Goal: Information Seeking & Learning: Learn about a topic

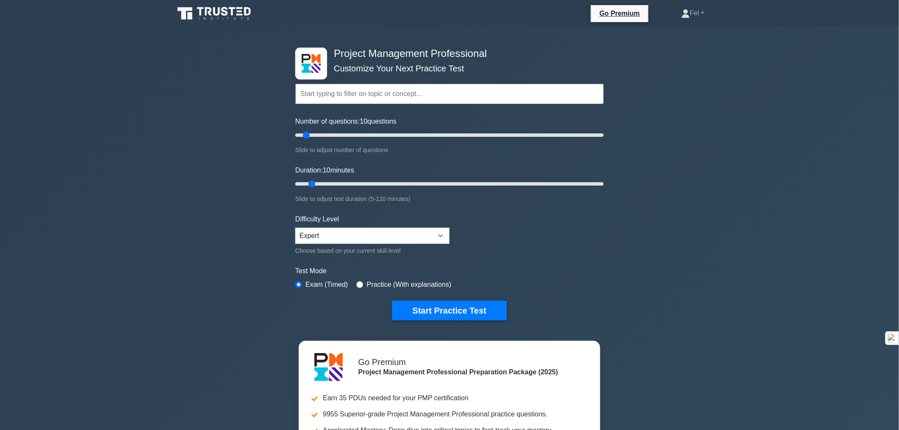
click at [436, 313] on button "Start Practice Test" at bounding box center [449, 311] width 115 height 20
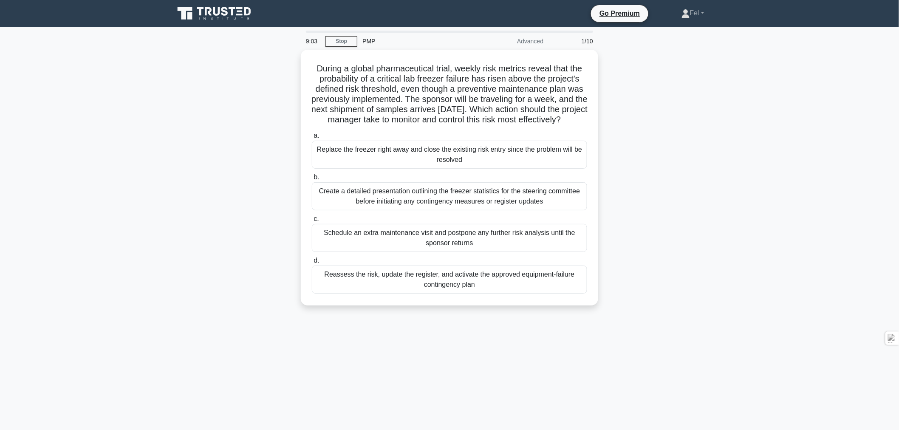
click at [450, 288] on div "Reassess the risk, update the register, and activate the approved equipment-fai…" at bounding box center [449, 280] width 275 height 28
click at [312, 264] on input "d. Reassess the risk, update the register, and activate the approved equipment-…" at bounding box center [312, 261] width 0 height 6
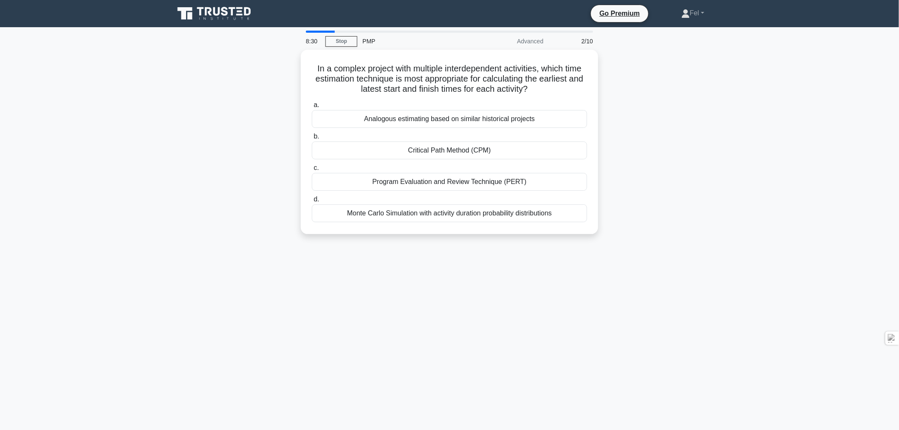
click at [426, 150] on div "Critical Path Method (CPM)" at bounding box center [449, 151] width 275 height 18
click at [312, 139] on input "b. Critical Path Method (CPM)" at bounding box center [312, 137] width 0 height 6
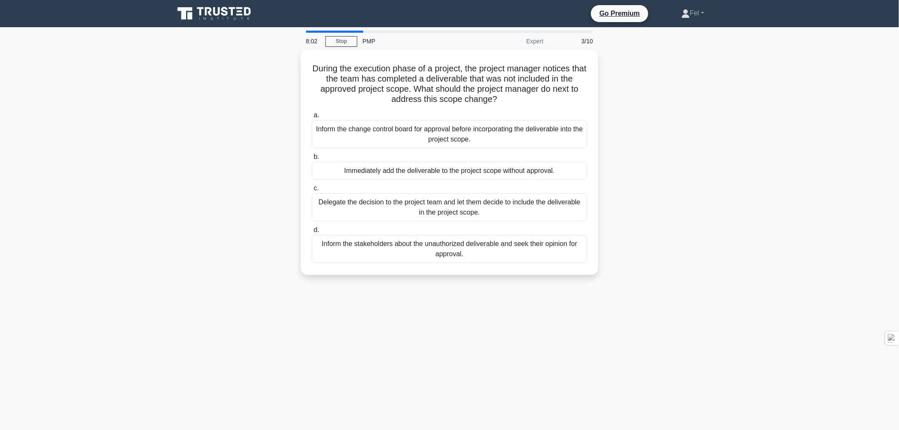
click at [439, 131] on div "Inform the change control board for approval before incorporating the deliverab…" at bounding box center [449, 134] width 275 height 28
click at [312, 118] on input "a. Inform the change control board for approval before incorporating the delive…" at bounding box center [312, 116] width 0 height 6
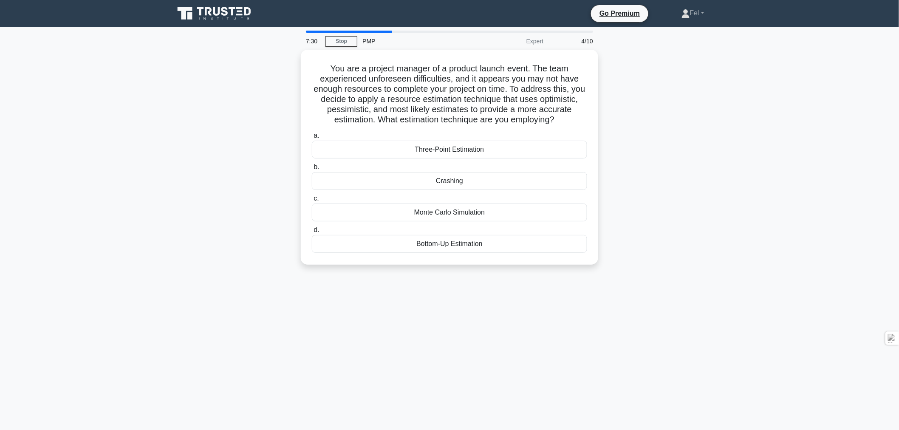
click at [453, 147] on div "Three-Point Estimation" at bounding box center [449, 150] width 275 height 18
click at [312, 139] on input "a. Three-Point Estimation" at bounding box center [312, 136] width 0 height 6
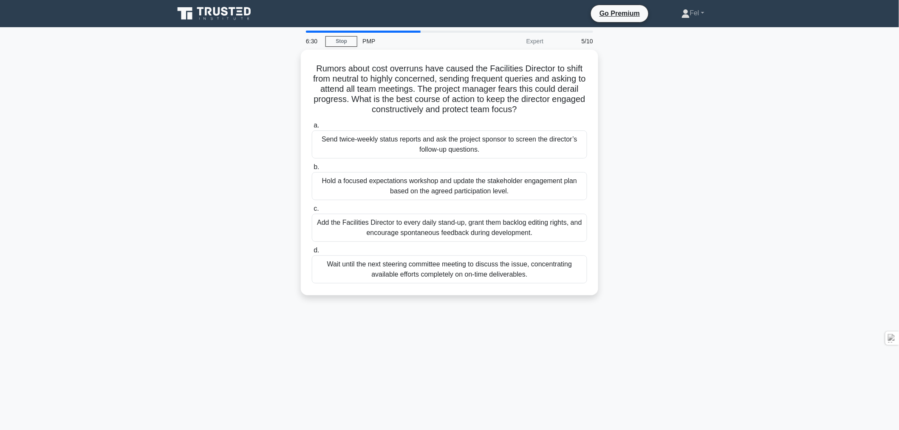
click at [466, 228] on div "Add the Facilities Director to every daily stand-up, grant them backlog editing…" at bounding box center [449, 228] width 275 height 28
click at [312, 212] on input "c. Add the Facilities Director to every daily stand-up, grant them backlog edit…" at bounding box center [312, 209] width 0 height 6
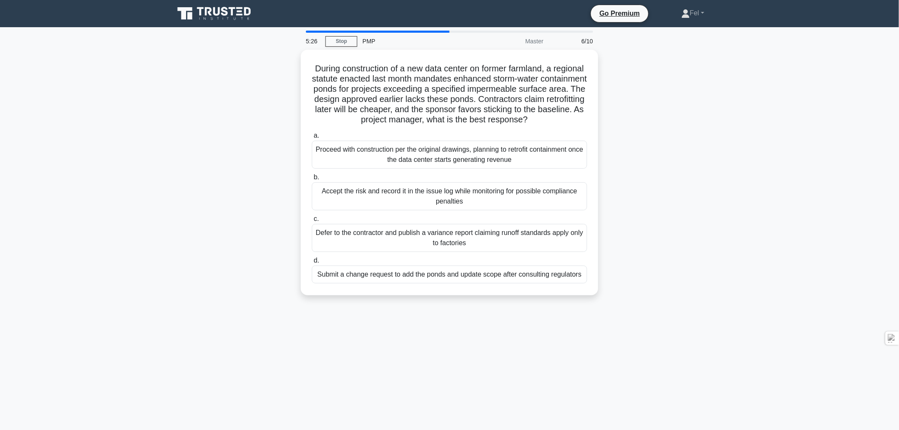
click at [470, 281] on div "Submit a change request to add the ponds and update scope after consulting regu…" at bounding box center [449, 275] width 275 height 18
click at [312, 264] on input "d. Submit a change request to add the ponds and update scope after consulting r…" at bounding box center [312, 261] width 0 height 6
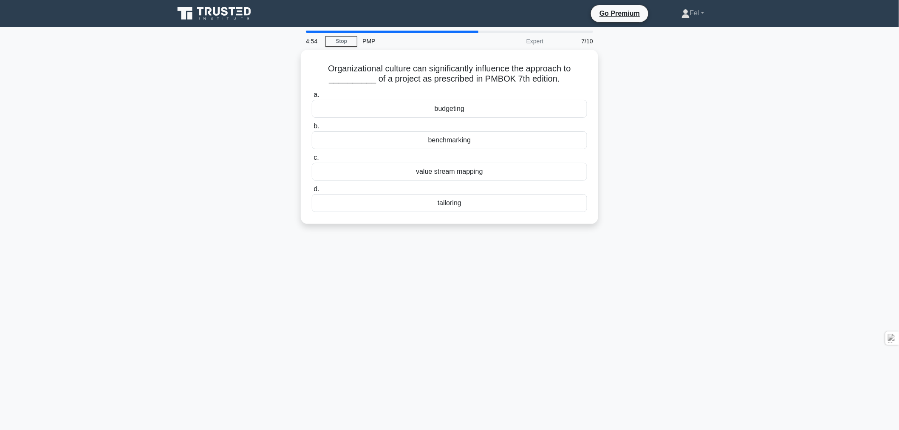
click at [450, 201] on div "tailoring" at bounding box center [449, 203] width 275 height 18
click at [312, 192] on input "d. tailoring" at bounding box center [312, 190] width 0 height 6
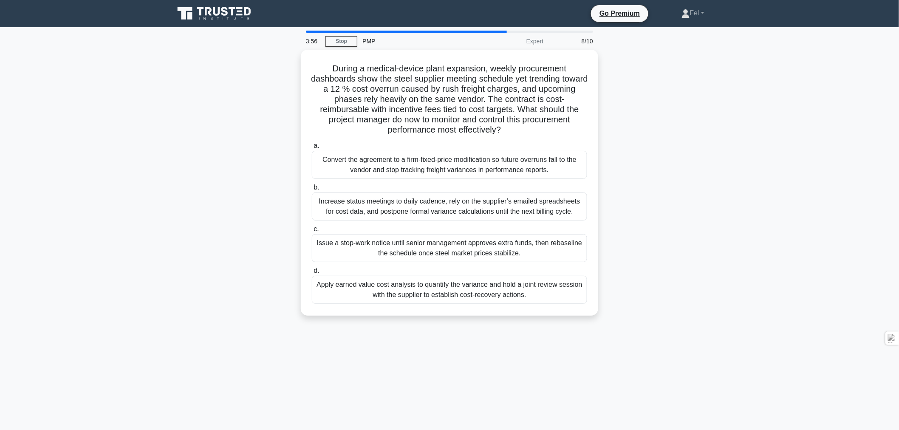
click at [493, 290] on div "Apply earned value cost analysis to quantify the variance and hold a joint revi…" at bounding box center [449, 290] width 275 height 28
click at [312, 274] on input "d. Apply earned value cost analysis to quantify the variance and hold a joint r…" at bounding box center [312, 271] width 0 height 6
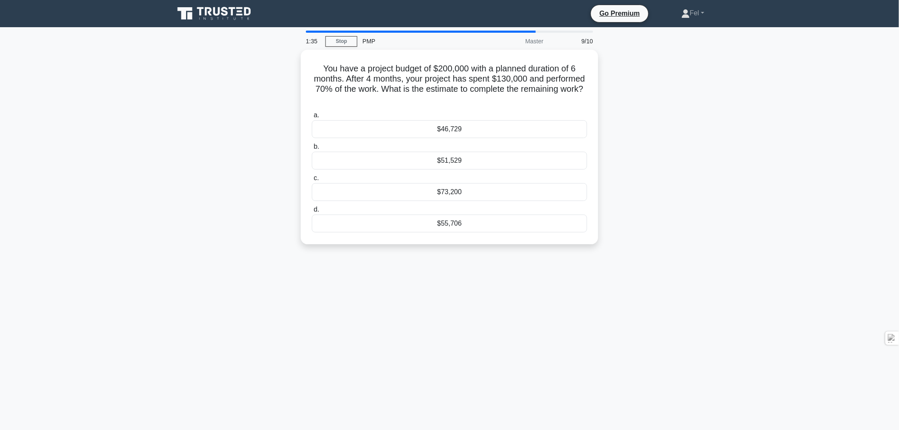
click at [448, 125] on div "$46,729" at bounding box center [449, 129] width 275 height 18
click at [312, 118] on input "a. $46,729" at bounding box center [312, 116] width 0 height 6
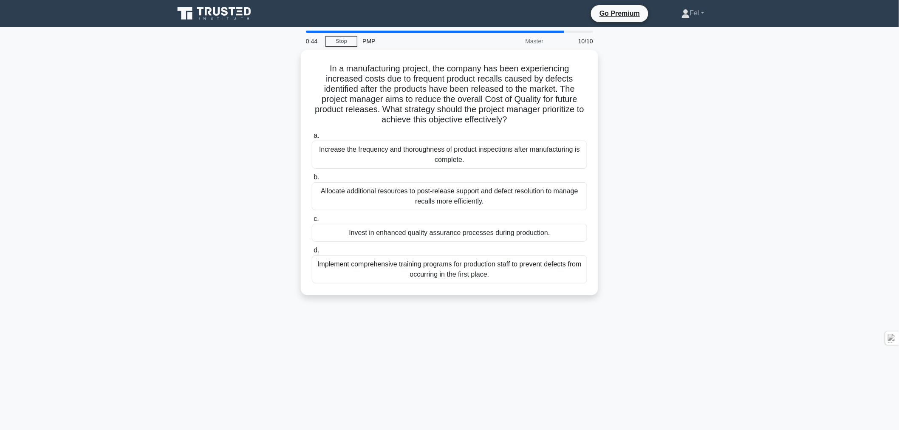
click at [434, 275] on div "Implement comprehensive training programs for production staff to prevent defec…" at bounding box center [449, 269] width 275 height 28
click at [312, 253] on input "d. Implement comprehensive training programs for production staff to prevent de…" at bounding box center [312, 251] width 0 height 6
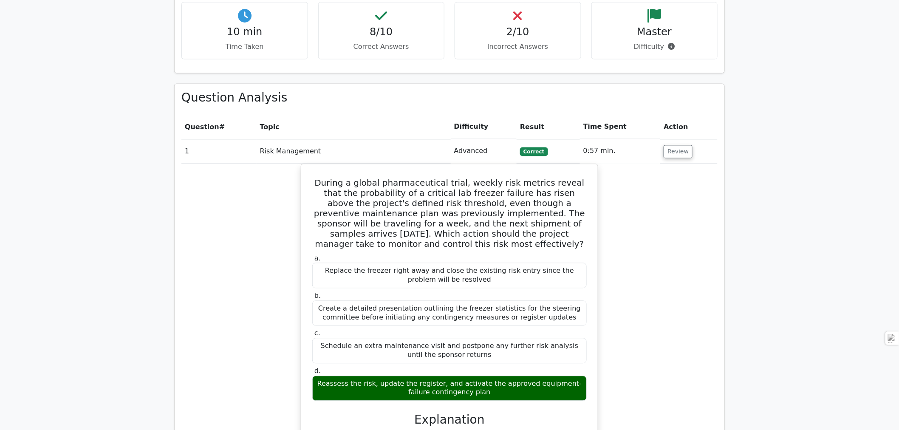
scroll to position [661, 0]
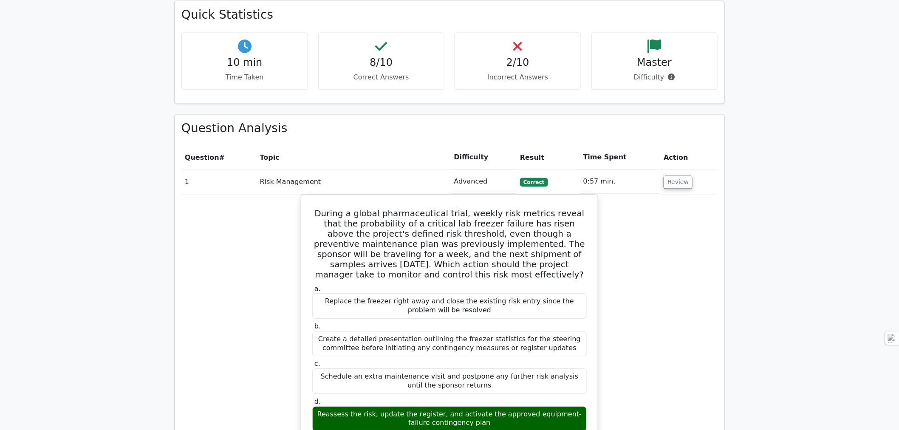
click at [673, 176] on button "Review" at bounding box center [678, 182] width 29 height 13
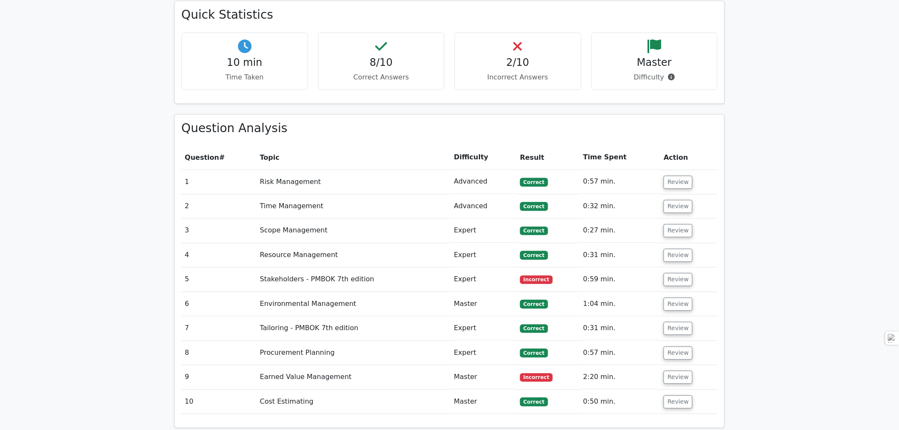
click at [669, 200] on button "Review" at bounding box center [678, 206] width 29 height 13
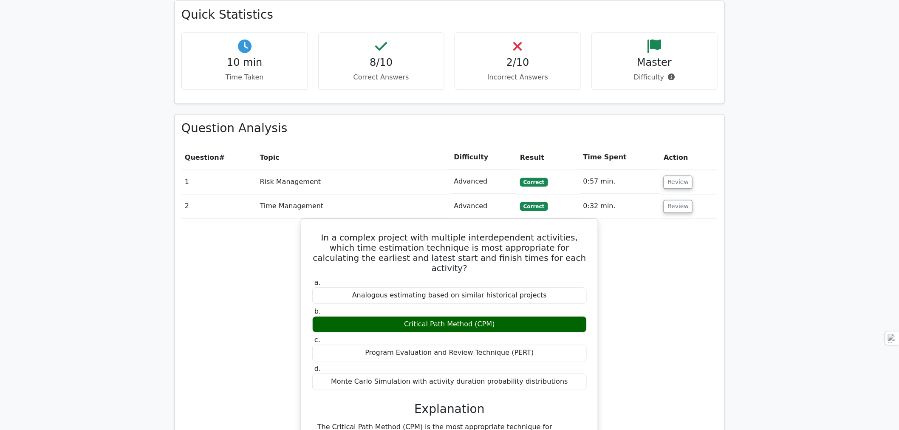
click at [678, 200] on button "Review" at bounding box center [678, 206] width 29 height 13
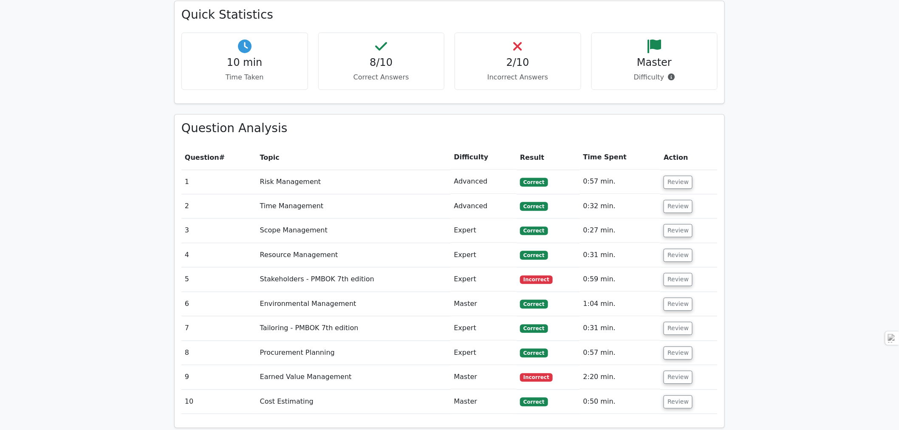
click at [674, 224] on button "Review" at bounding box center [678, 230] width 29 height 13
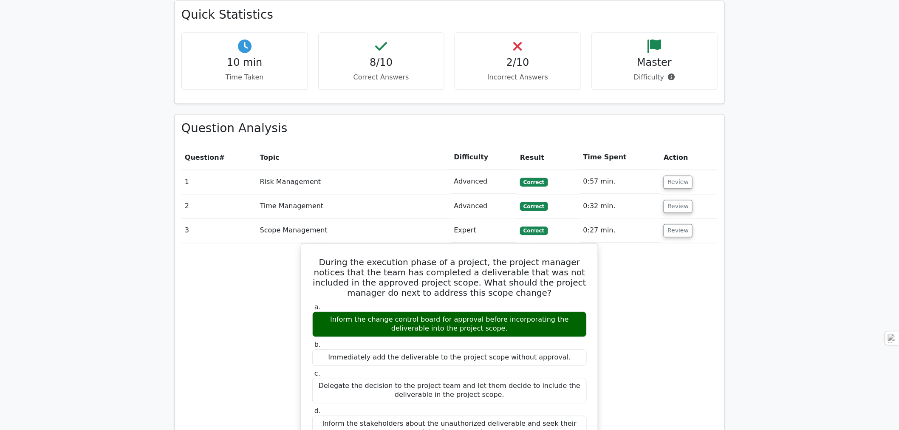
click at [672, 224] on button "Review" at bounding box center [678, 230] width 29 height 13
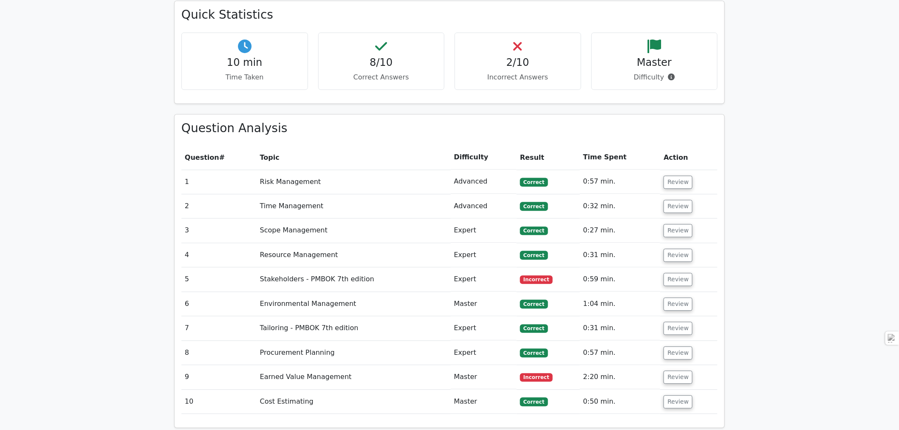
click at [672, 249] on button "Review" at bounding box center [678, 255] width 29 height 13
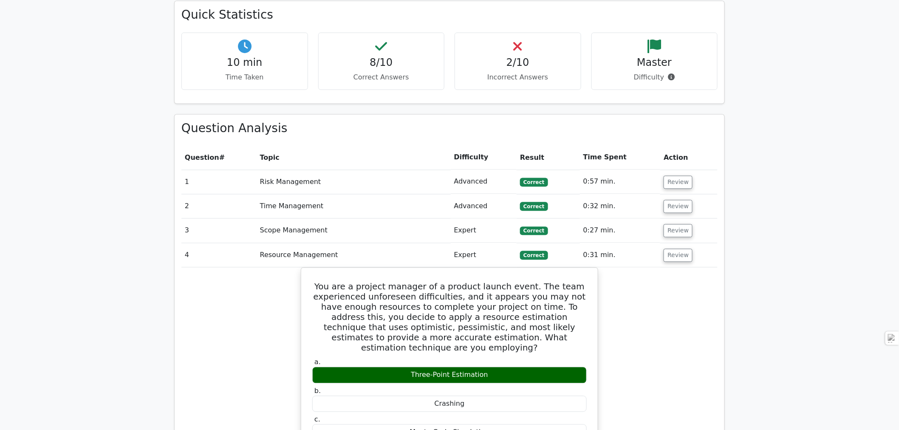
click at [670, 249] on button "Review" at bounding box center [678, 255] width 29 height 13
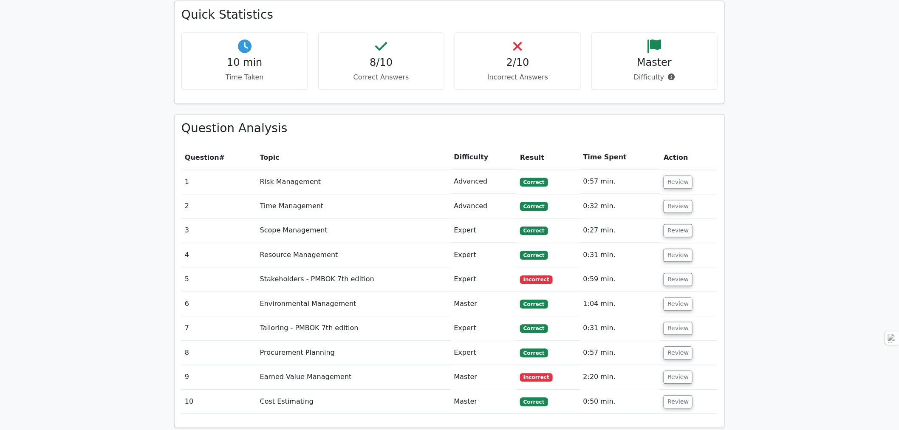
click at [677, 273] on button "Review" at bounding box center [678, 279] width 29 height 13
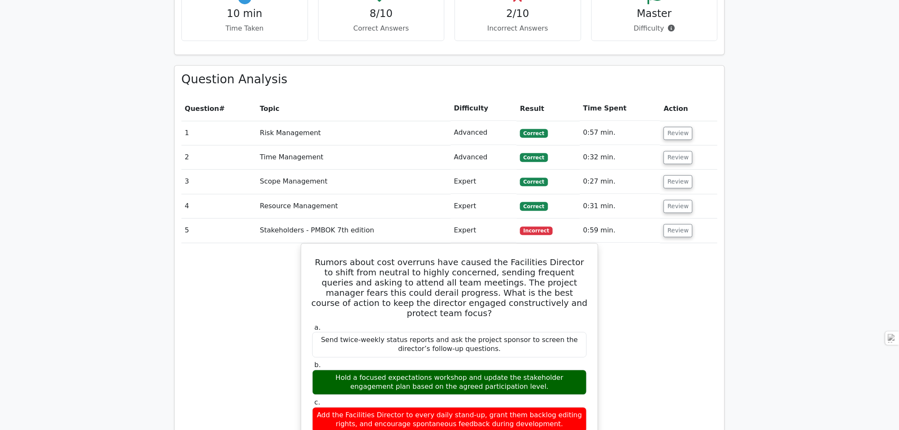
scroll to position [708, 0]
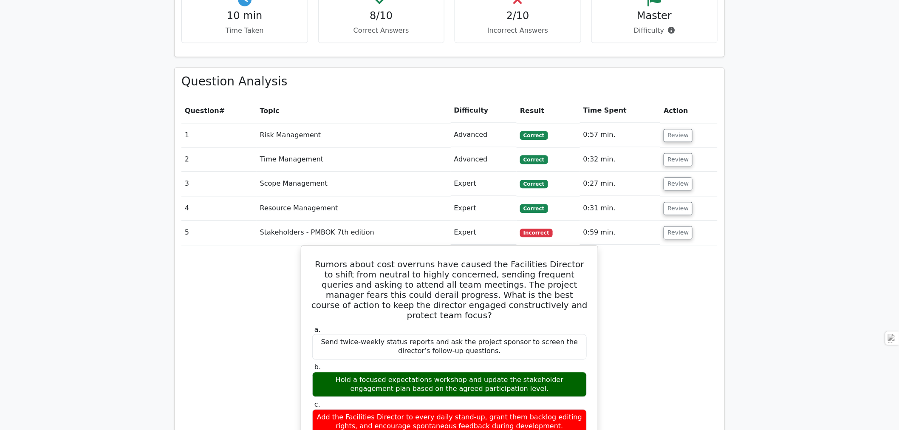
click at [672, 226] on button "Review" at bounding box center [678, 232] width 29 height 13
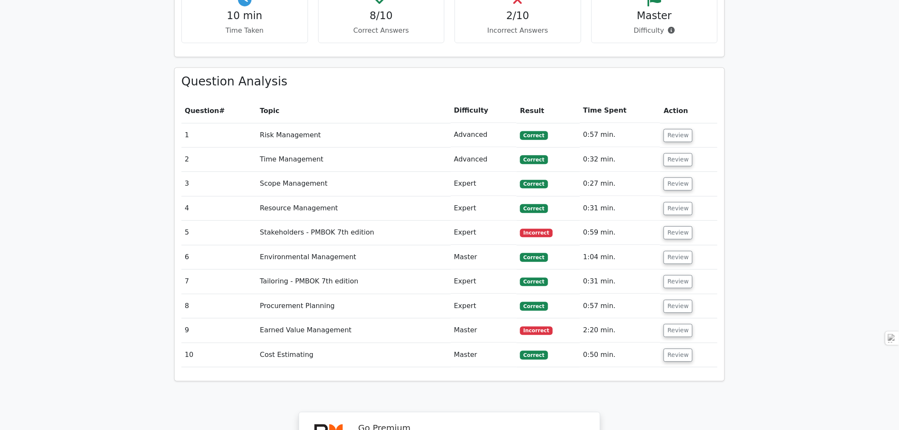
click at [672, 251] on button "Review" at bounding box center [678, 257] width 29 height 13
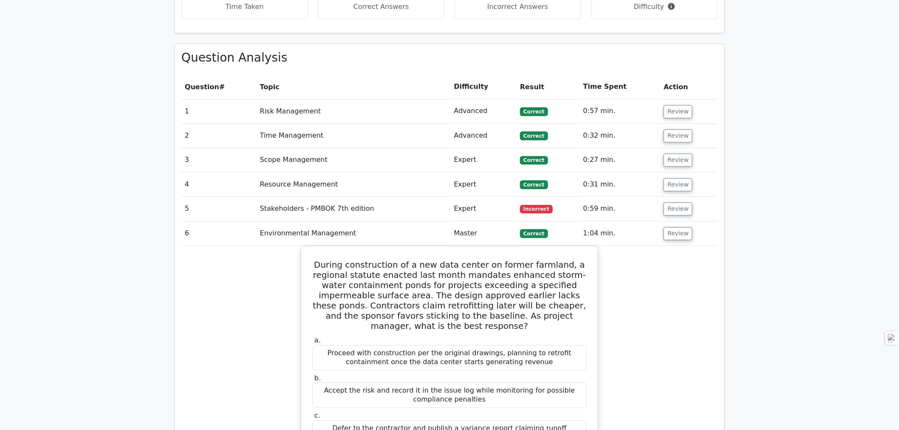
scroll to position [755, 0]
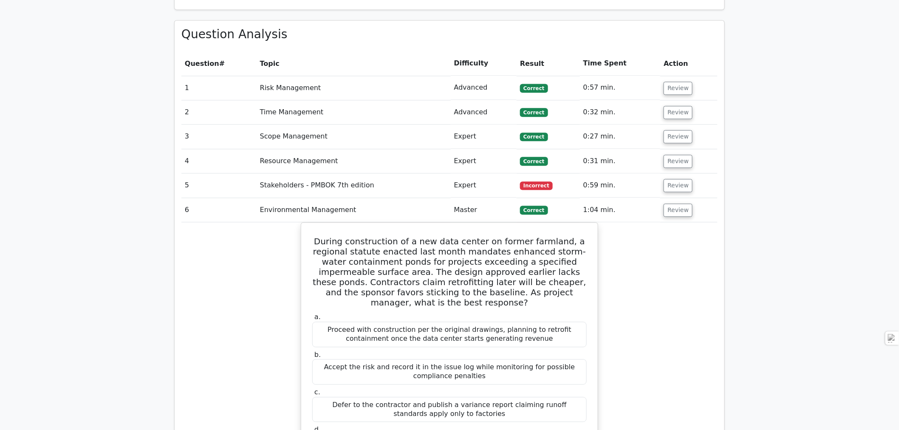
click at [677, 204] on button "Review" at bounding box center [678, 210] width 29 height 13
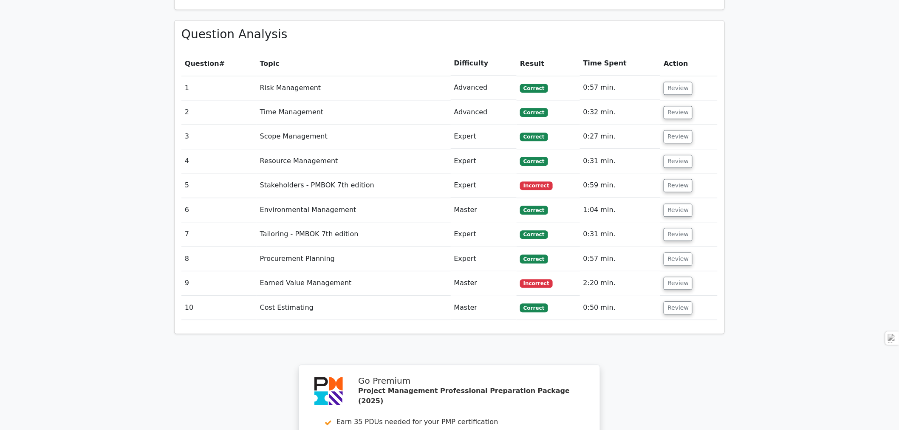
click at [672, 228] on button "Review" at bounding box center [678, 234] width 29 height 13
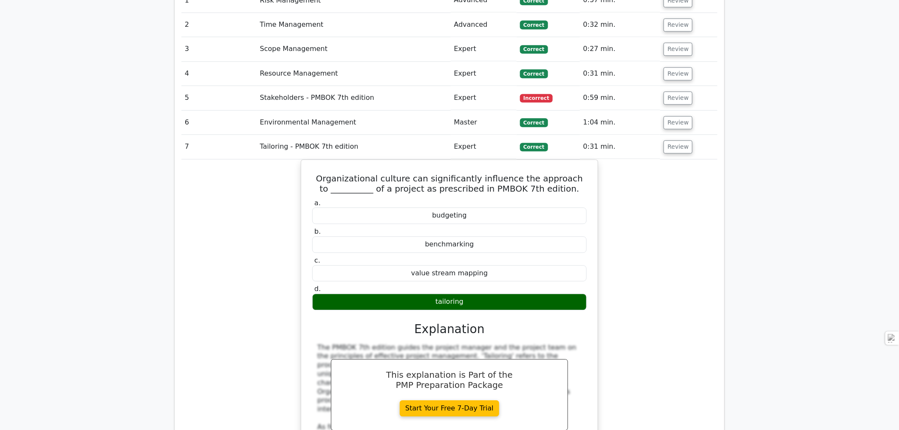
scroll to position [850, 0]
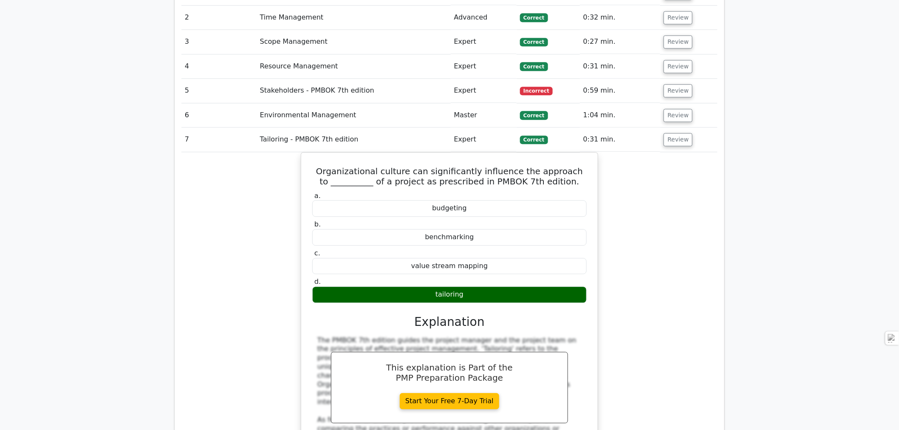
drag, startPoint x: 322, startPoint y: 127, endPoint x: 481, endPoint y: 254, distance: 203.8
click at [481, 254] on div "Organizational culture can significantly influence the approach to __________ o…" at bounding box center [450, 359] width 290 height 406
copy div "Organizational culture can significantly influence the approach to __________ o…"
click at [680, 133] on button "Review" at bounding box center [678, 139] width 29 height 13
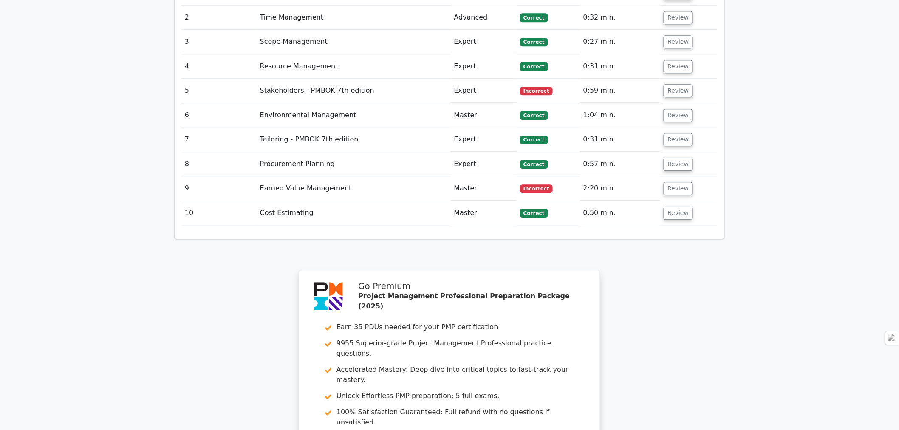
click at [672, 158] on button "Review" at bounding box center [678, 164] width 29 height 13
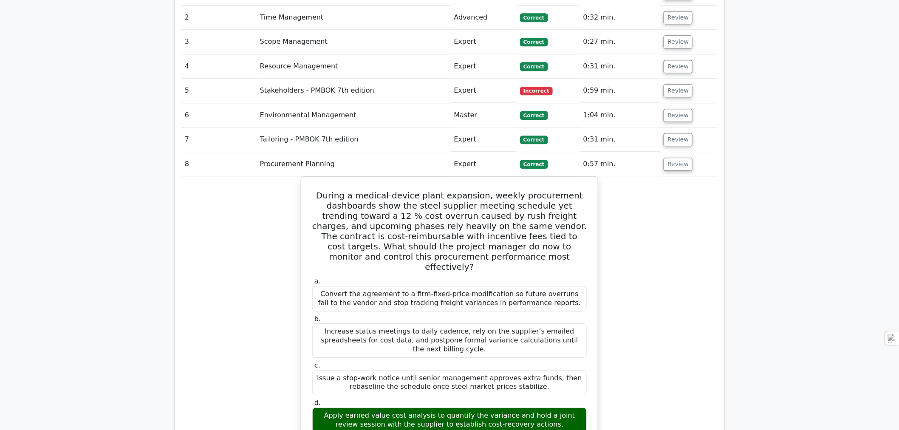
click at [676, 84] on button "Review" at bounding box center [678, 90] width 29 height 13
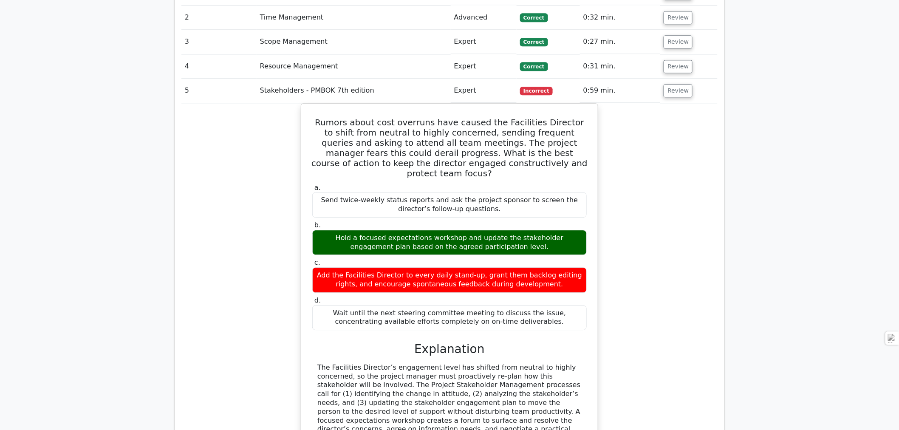
click at [676, 84] on button "Review" at bounding box center [678, 90] width 29 height 13
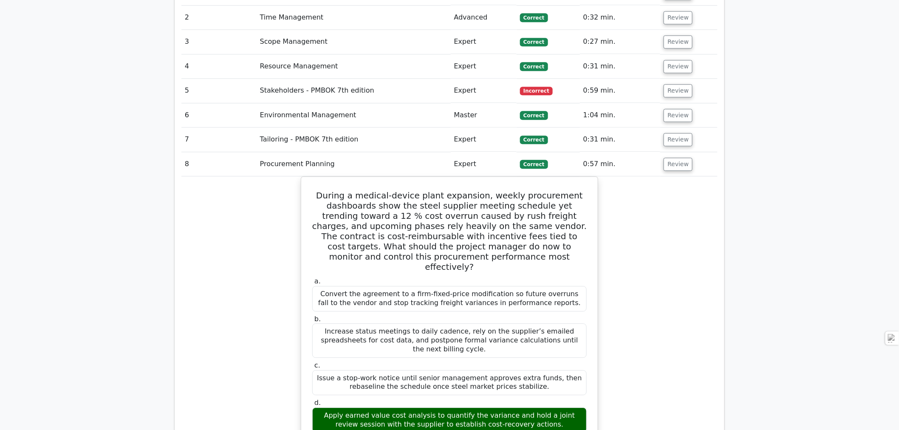
click at [677, 109] on button "Review" at bounding box center [678, 115] width 29 height 13
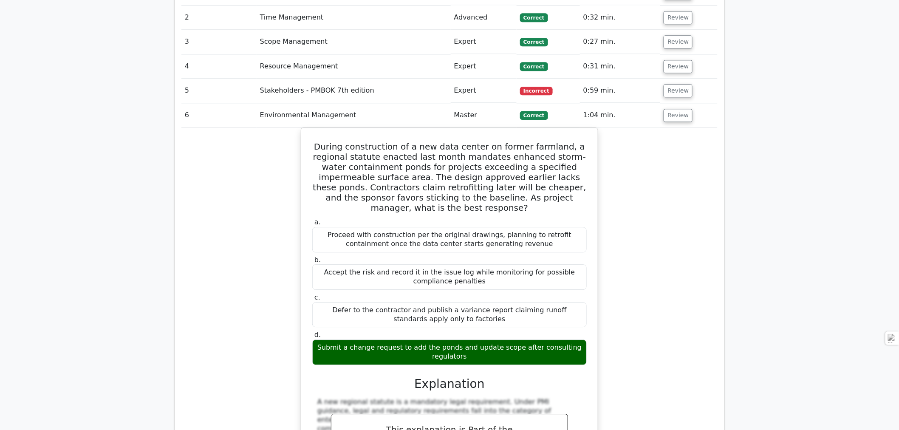
click at [676, 109] on button "Review" at bounding box center [678, 115] width 29 height 13
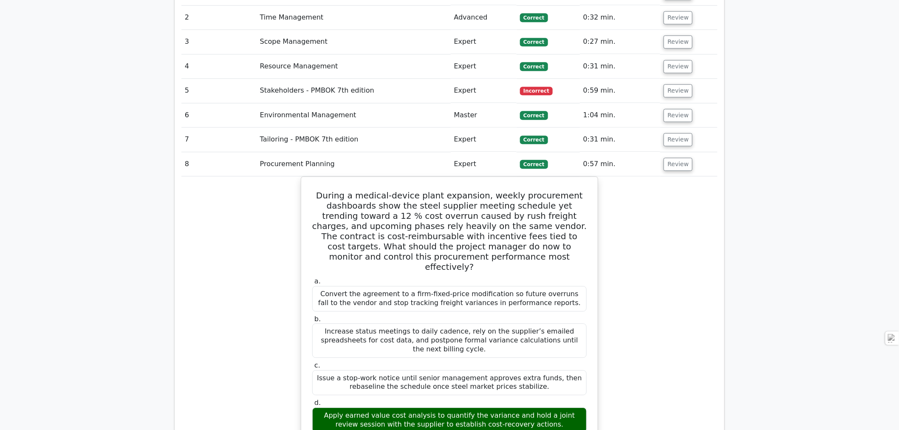
click at [676, 133] on button "Review" at bounding box center [678, 139] width 29 height 13
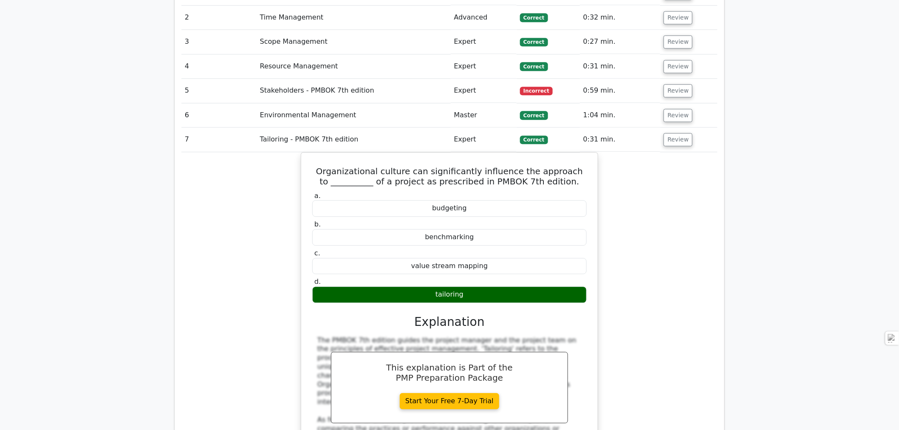
click at [653, 168] on div "Organizational culture can significantly influence the approach to __________ o…" at bounding box center [449, 364] width 536 height 424
click at [674, 133] on button "Review" at bounding box center [678, 139] width 29 height 13
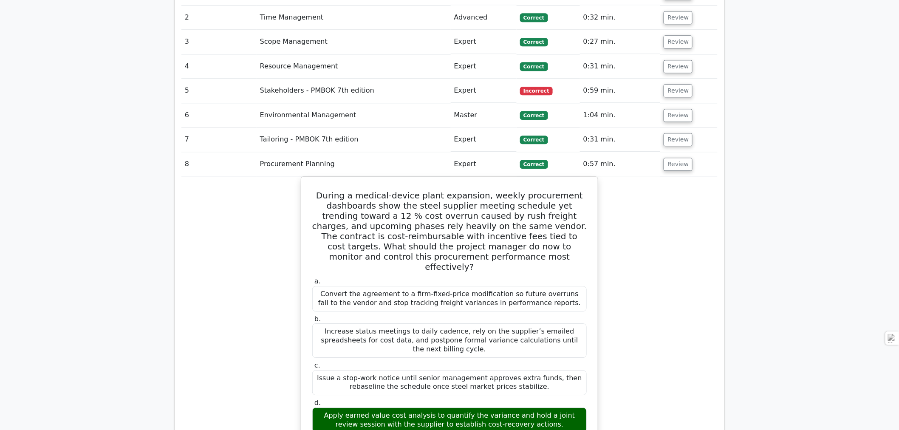
click at [674, 158] on button "Review" at bounding box center [678, 164] width 29 height 13
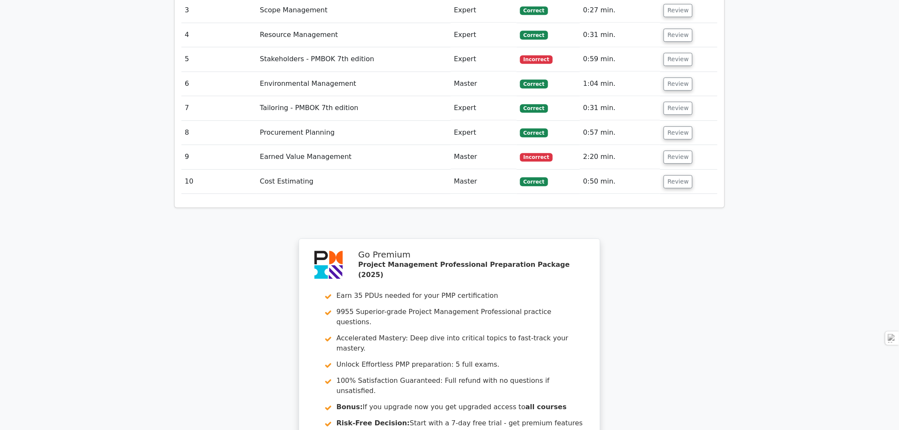
scroll to position [897, 0]
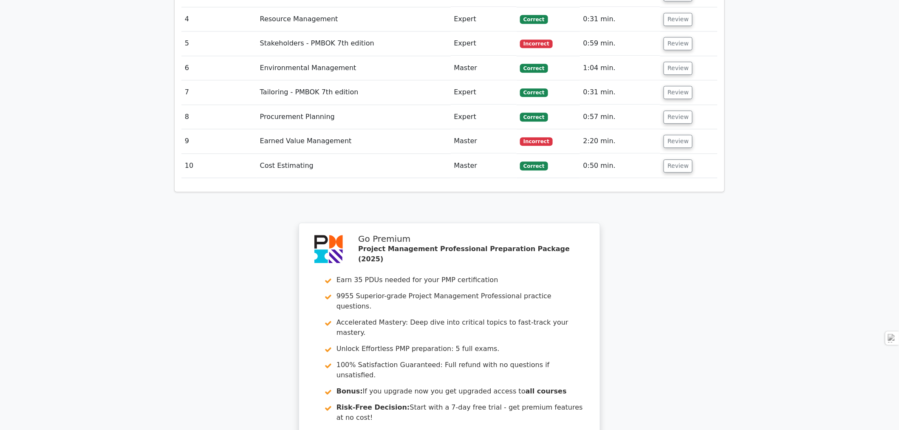
click at [682, 159] on button "Review" at bounding box center [678, 165] width 29 height 13
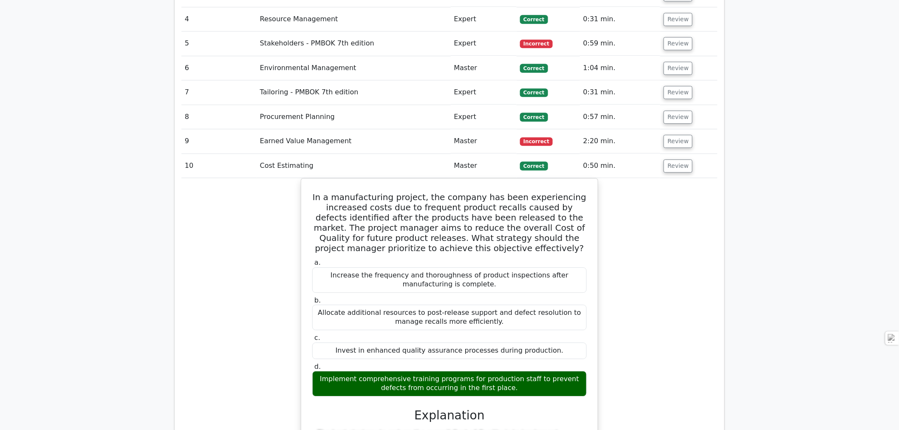
drag, startPoint x: 324, startPoint y: 154, endPoint x: 530, endPoint y: 346, distance: 281.1
click at [530, 346] on div "In a manufacturing project, the company has been experiencing increased costs d…" at bounding box center [450, 368] width 290 height 373
copy div "In a manufacturing project, the company has been experiencing increased costs d…"
click at [655, 226] on div "In a manufacturing project, the company has been experiencing increased costs d…" at bounding box center [449, 373] width 536 height 391
click at [672, 159] on button "Review" at bounding box center [678, 165] width 29 height 13
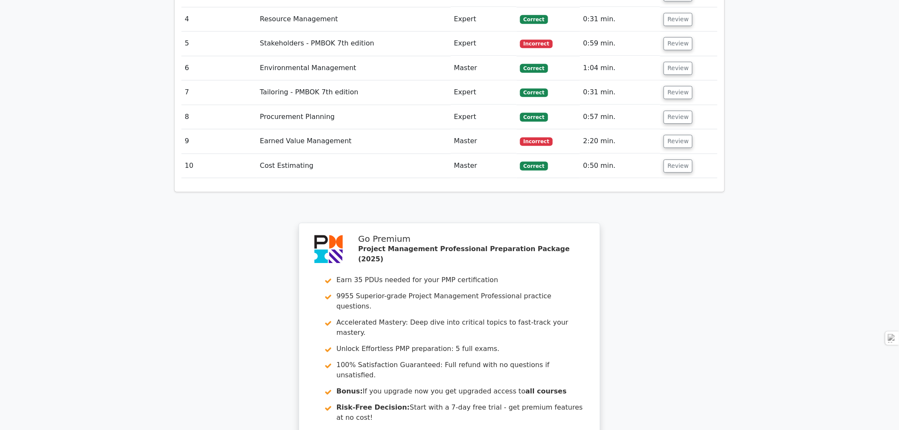
click at [672, 135] on button "Review" at bounding box center [678, 141] width 29 height 13
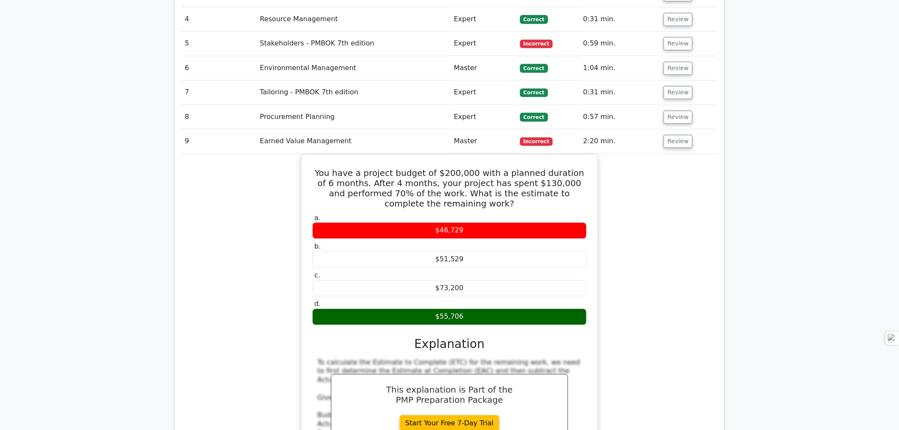
drag, startPoint x: 319, startPoint y: 128, endPoint x: 463, endPoint y: 277, distance: 207.4
click at [463, 277] on div "You have a project budget of $200,000 with a planned duration of 6 months. Afte…" at bounding box center [450, 389] width 290 height 462
copy div "You have a project budget of $200,000 with a planned duration of 6 months. Afte…"
click at [640, 223] on div "You have a project budget of $200,000 with a planned duration of 6 months. Afte…" at bounding box center [449, 393] width 536 height 479
click at [685, 135] on button "Review" at bounding box center [678, 141] width 29 height 13
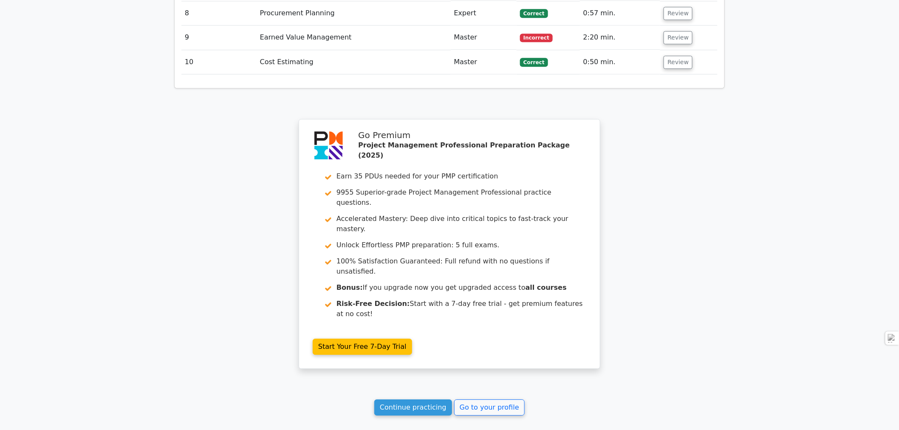
scroll to position [1027, 0]
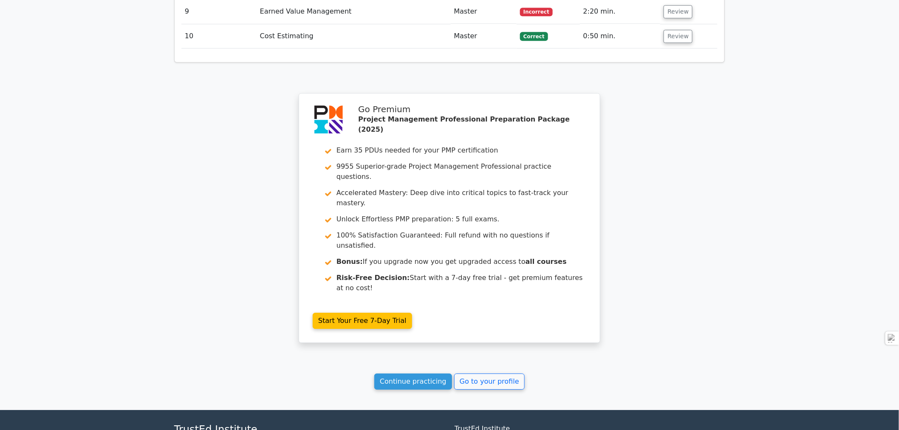
click at [426, 374] on link "Continue practicing" at bounding box center [413, 382] width 78 height 16
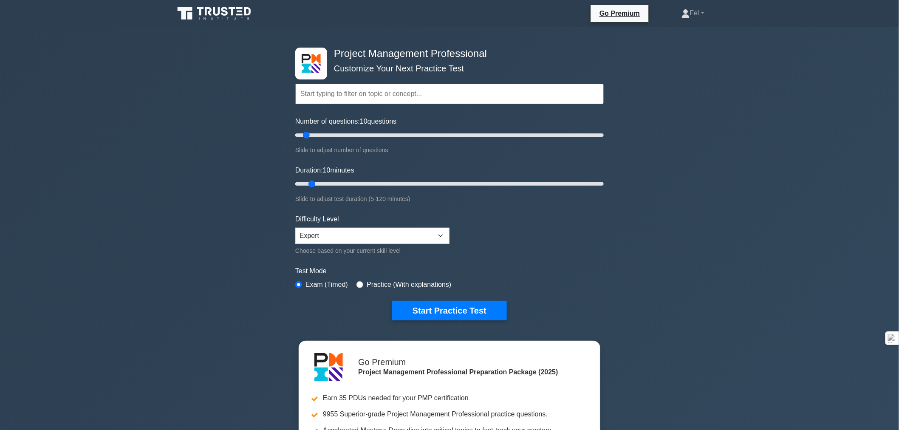
click at [445, 309] on button "Start Practice Test" at bounding box center [449, 311] width 115 height 20
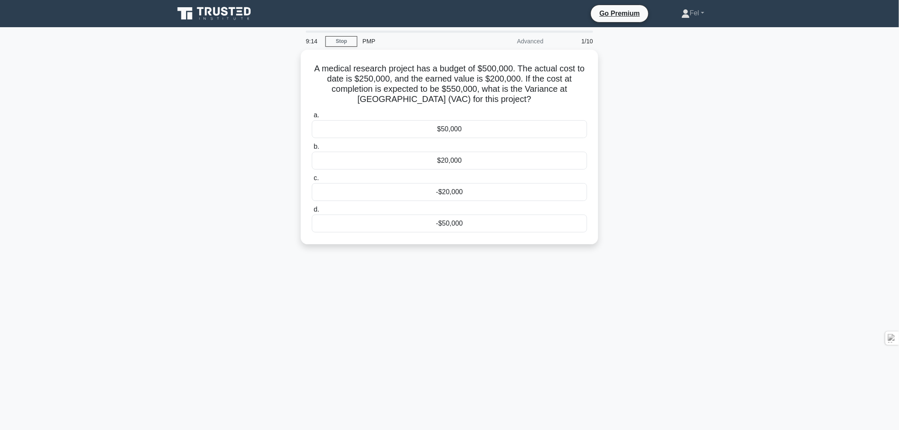
click at [453, 218] on div "-$50,000" at bounding box center [449, 224] width 275 height 18
click at [312, 213] on input "d. -$50,000" at bounding box center [312, 210] width 0 height 6
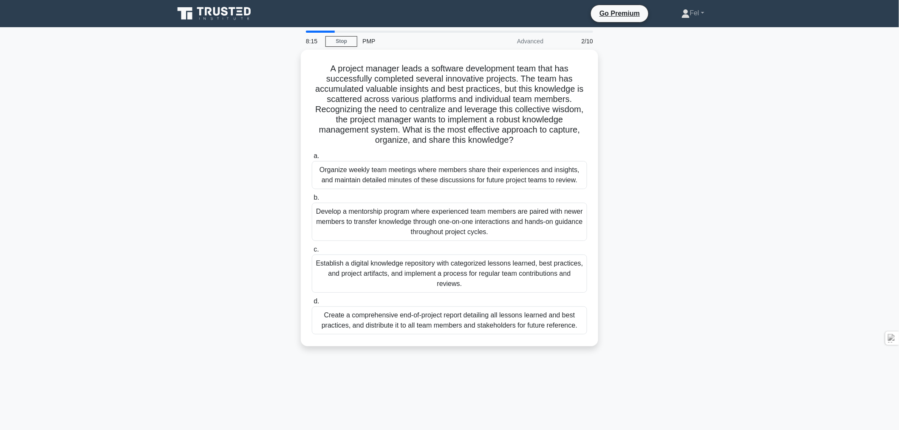
click at [408, 271] on div "Establish a digital knowledge repository with categorized lessons learned, best…" at bounding box center [449, 274] width 275 height 38
click at [312, 252] on input "c. Establish a digital knowledge repository with categorized lessons learned, b…" at bounding box center [312, 250] width 0 height 6
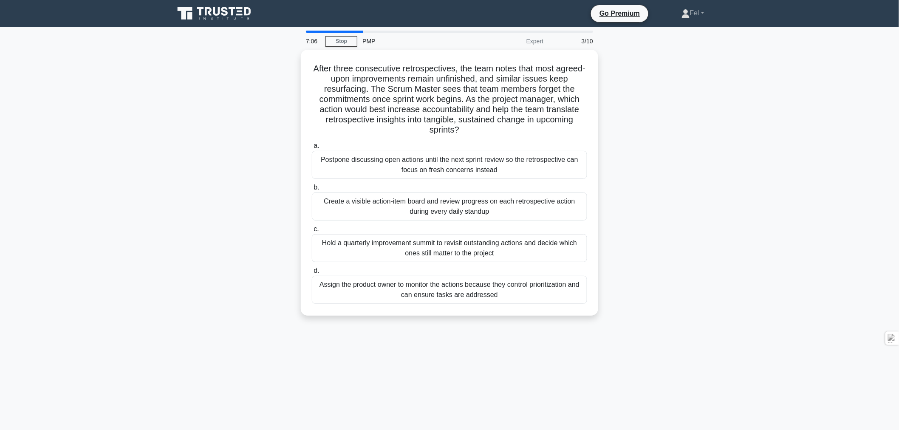
click at [413, 203] on div "Create a visible action-item board and review progress on each retrospective ac…" at bounding box center [449, 207] width 275 height 28
click at [312, 190] on input "b. Create a visible action-item board and review progress on each retrospective…" at bounding box center [312, 188] width 0 height 6
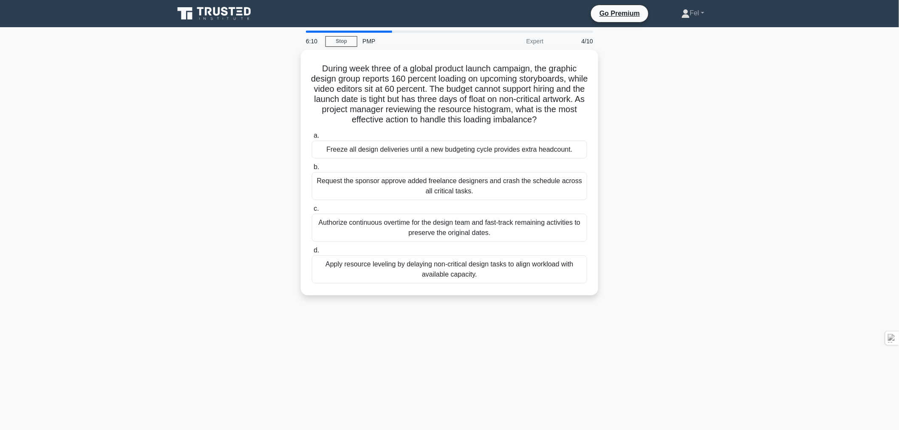
click at [471, 268] on div "Apply resource leveling by delaying non-critical design tasks to align workload…" at bounding box center [449, 269] width 275 height 28
click at [312, 253] on input "d. Apply resource leveling by delaying non-critical design tasks to align workl…" at bounding box center [312, 251] width 0 height 6
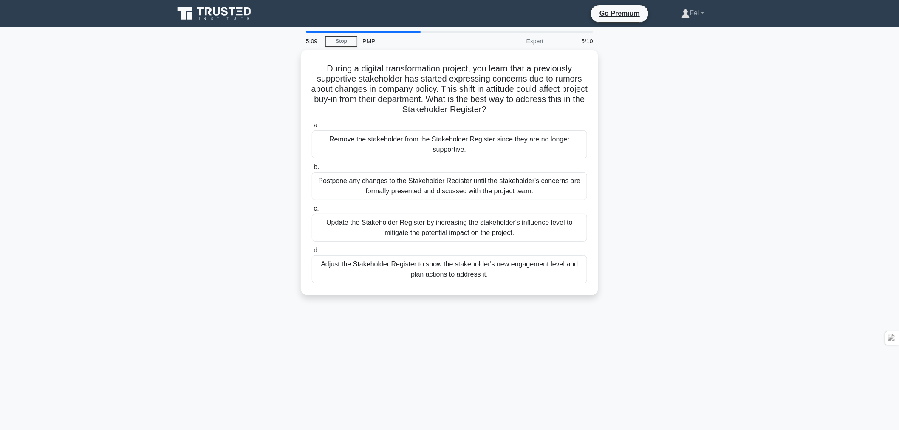
click at [456, 265] on div "Adjust the Stakeholder Register to show the stakeholder's new engagement level …" at bounding box center [449, 269] width 275 height 28
click at [312, 253] on input "d. Adjust the Stakeholder Register to show the stakeholder's new engagement lev…" at bounding box center [312, 251] width 0 height 6
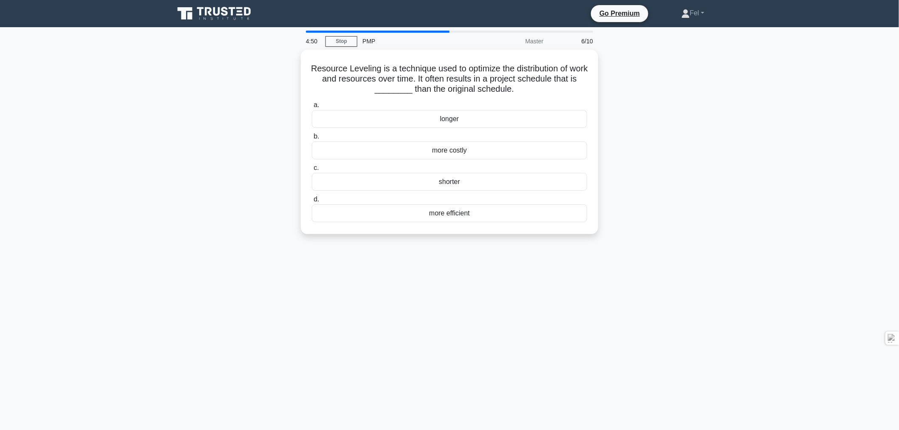
click at [447, 119] on div "longer" at bounding box center [449, 119] width 275 height 18
click at [312, 108] on input "a. longer" at bounding box center [312, 105] width 0 height 6
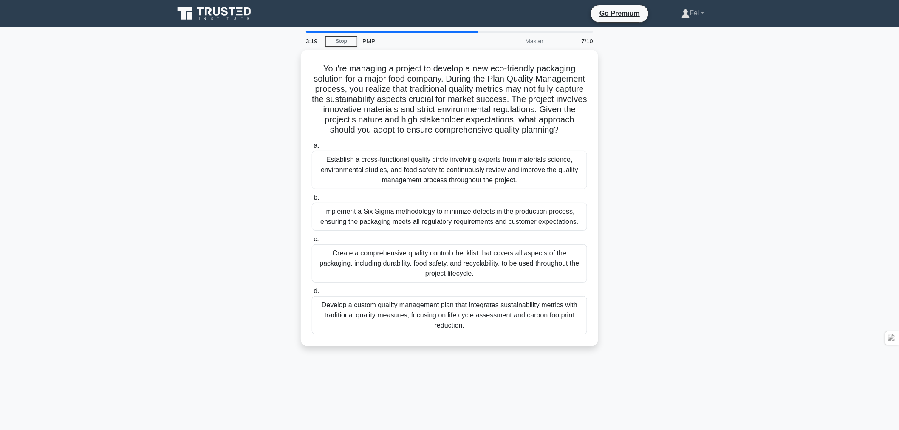
click at [461, 319] on div "Develop a custom quality management plan that integrates sustainability metrics…" at bounding box center [449, 315] width 275 height 38
click at [312, 294] on input "d. Develop a custom quality management plan that integrates sustainability metr…" at bounding box center [312, 292] width 0 height 6
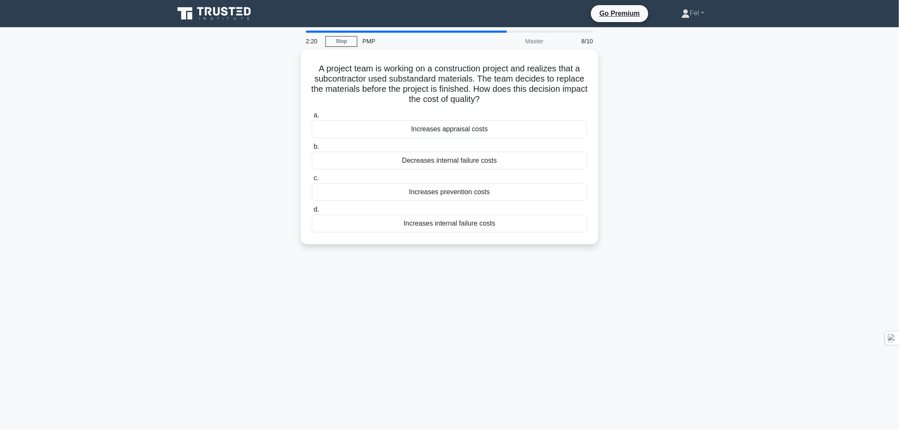
click at [449, 128] on div "Increases appraisal costs" at bounding box center [449, 129] width 275 height 18
click at [312, 118] on input "a. Increases appraisal costs" at bounding box center [312, 116] width 0 height 6
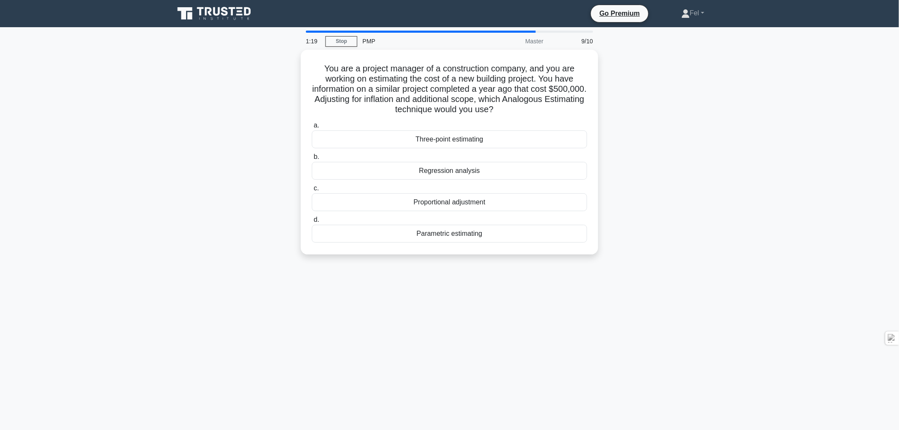
click at [448, 231] on div "Parametric estimating" at bounding box center [449, 234] width 275 height 18
click at [312, 223] on input "d. Parametric estimating" at bounding box center [312, 220] width 0 height 6
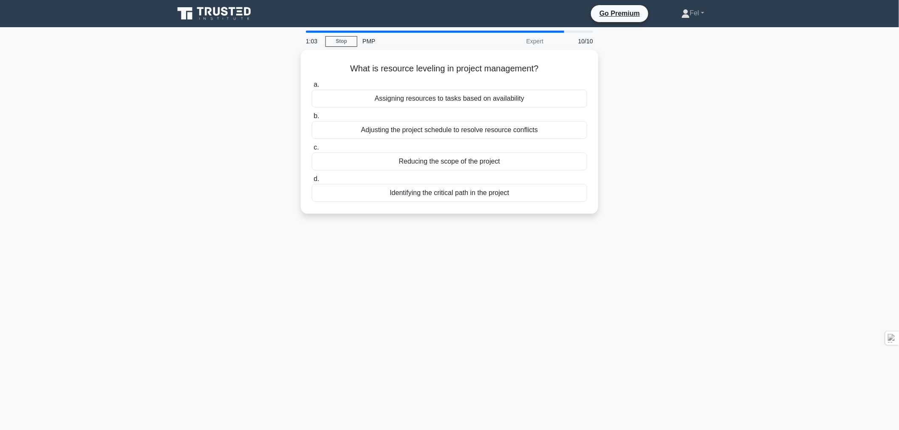
click at [423, 98] on div "Assigning resources to tasks based on availability" at bounding box center [449, 99] width 275 height 18
click at [312, 88] on input "a. Assigning resources to tasks based on availability" at bounding box center [312, 85] width 0 height 6
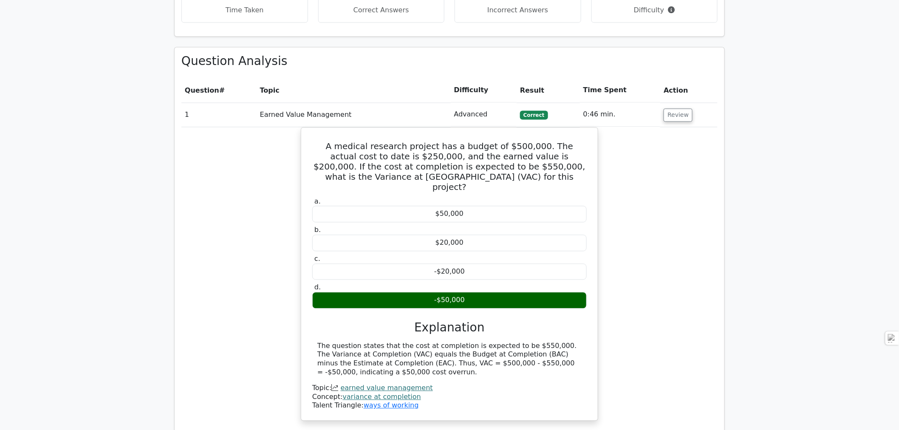
scroll to position [708, 0]
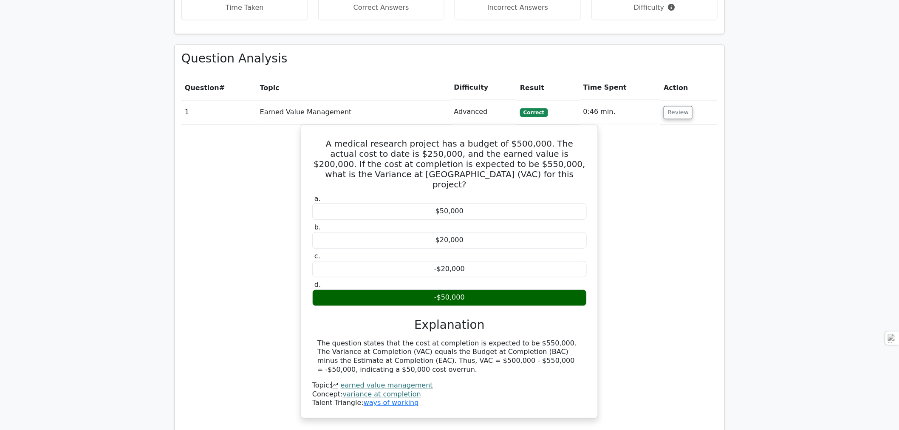
drag, startPoint x: 312, startPoint y: 99, endPoint x: 469, endPoint y: 245, distance: 214.4
click at [469, 245] on div "A medical research project has a budget of $500,000. The actual cost to date is…" at bounding box center [450, 271] width 290 height 286
click at [640, 184] on div "A medical research project has a budget of $500,000. The actual cost to date is…" at bounding box center [449, 277] width 536 height 304
drag, startPoint x: 313, startPoint y: 99, endPoint x: 463, endPoint y: 246, distance: 210.4
click at [463, 246] on div "A medical research project has a budget of $500,000. The actual cost to date is…" at bounding box center [450, 271] width 290 height 286
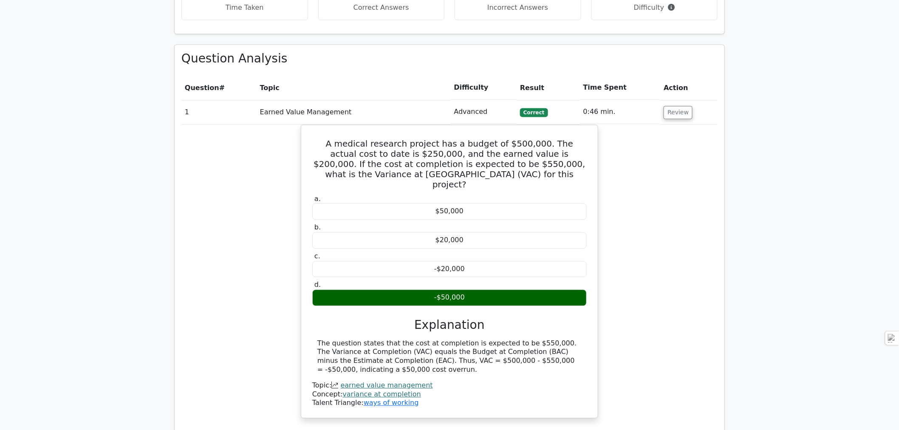
copy div "A medical research project has a budget of $500,000. The actual cost to date is…"
click at [509, 223] on label "b. $20,000" at bounding box center [449, 236] width 275 height 26
click at [677, 106] on button "Review" at bounding box center [678, 112] width 29 height 13
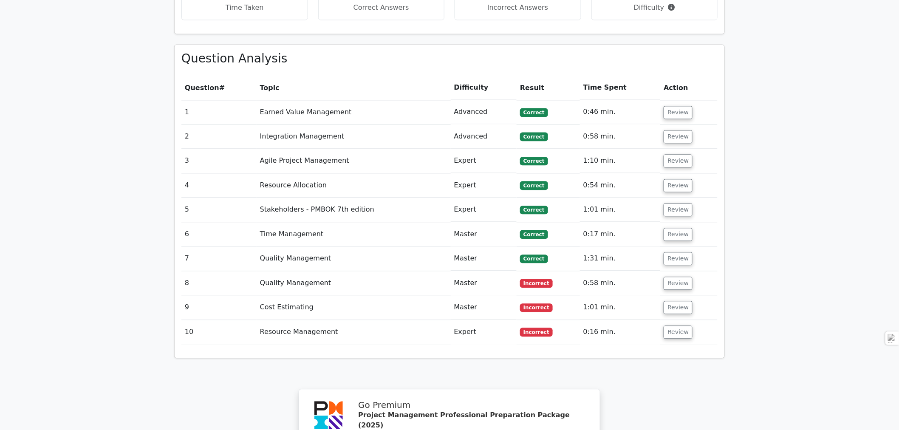
click at [676, 130] on button "Review" at bounding box center [678, 136] width 29 height 13
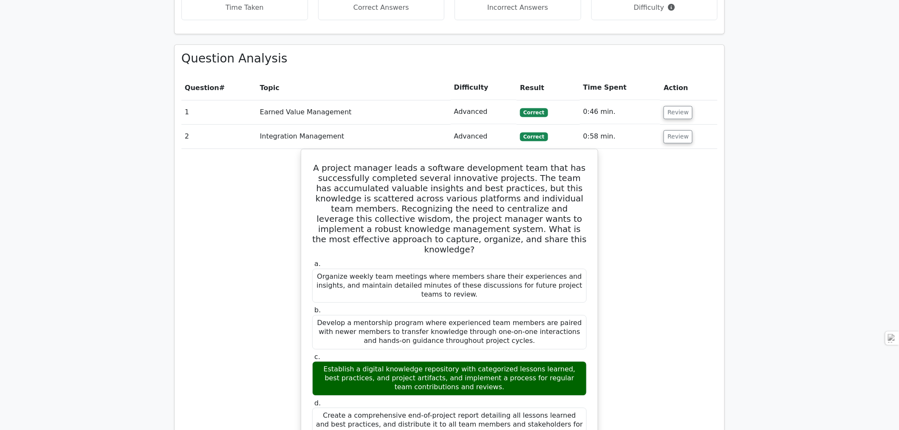
click at [670, 106] on button "Review" at bounding box center [678, 112] width 29 height 13
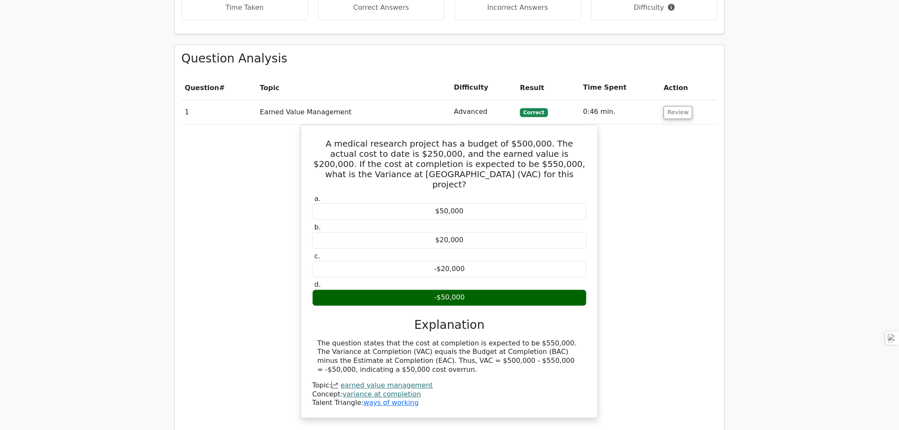
click at [670, 106] on button "Review" at bounding box center [678, 112] width 29 height 13
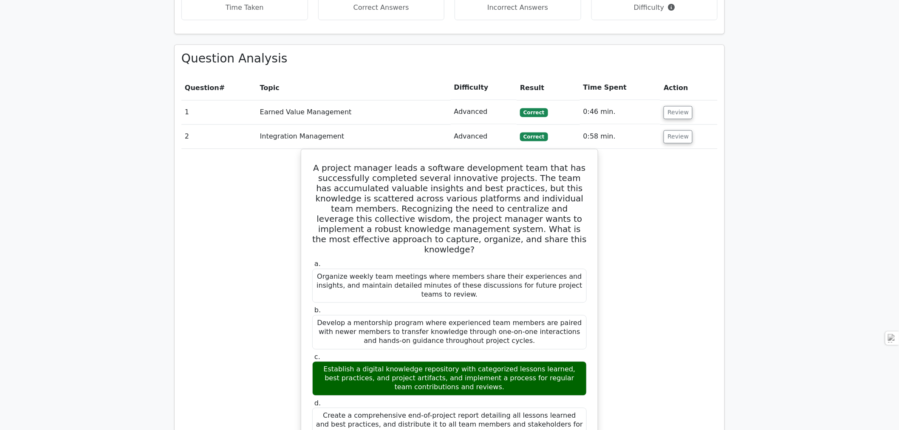
scroll to position [755, 0]
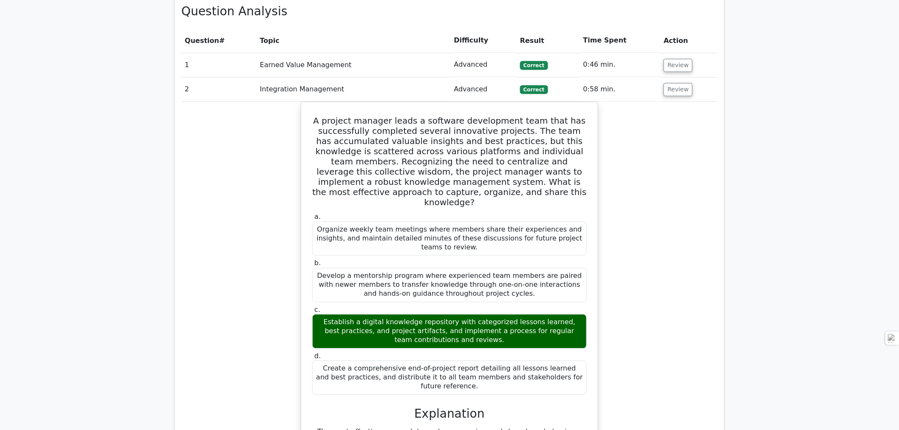
click at [674, 83] on button "Review" at bounding box center [678, 89] width 29 height 13
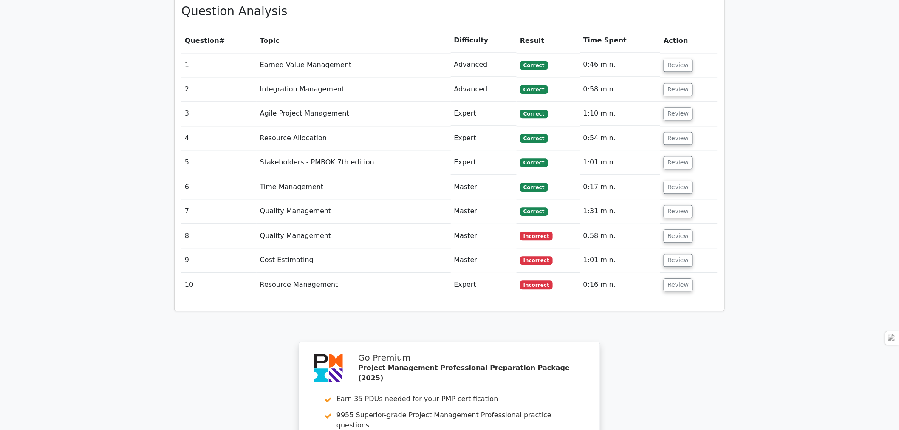
click at [677, 107] on button "Review" at bounding box center [678, 113] width 29 height 13
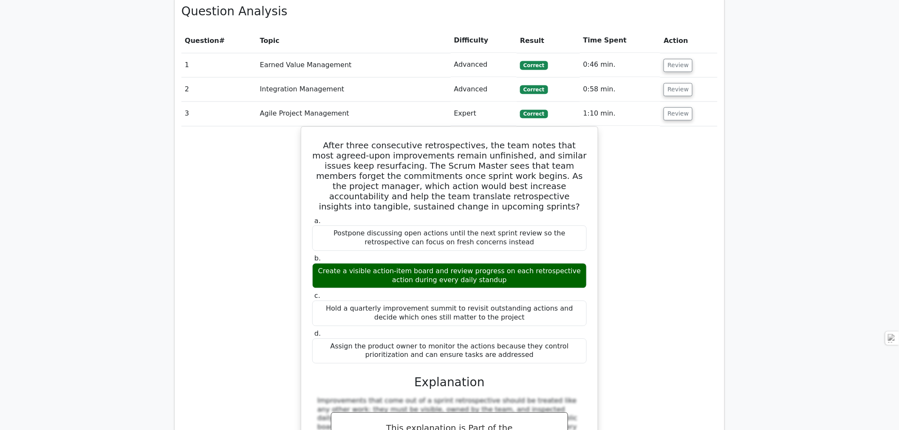
click at [668, 107] on button "Review" at bounding box center [678, 113] width 29 height 13
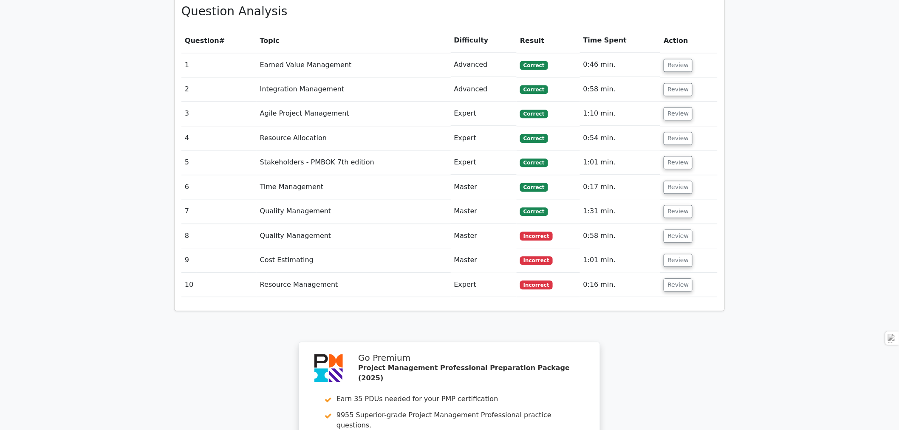
click at [672, 132] on button "Review" at bounding box center [678, 138] width 29 height 13
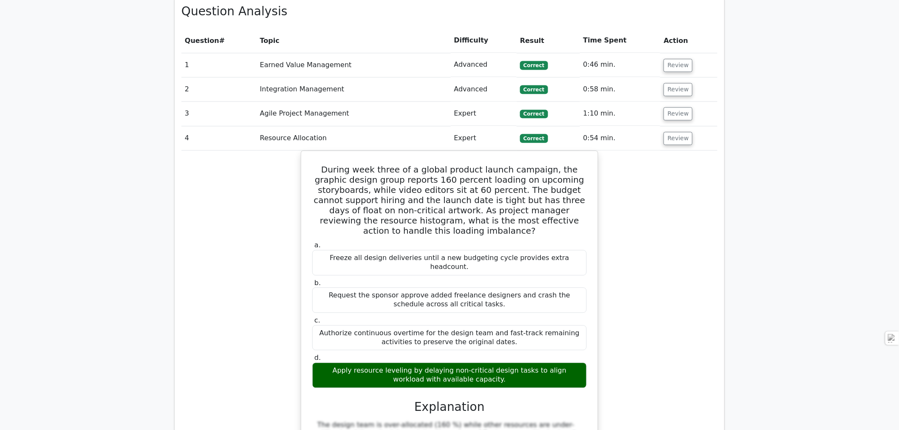
click at [672, 132] on button "Review" at bounding box center [678, 138] width 29 height 13
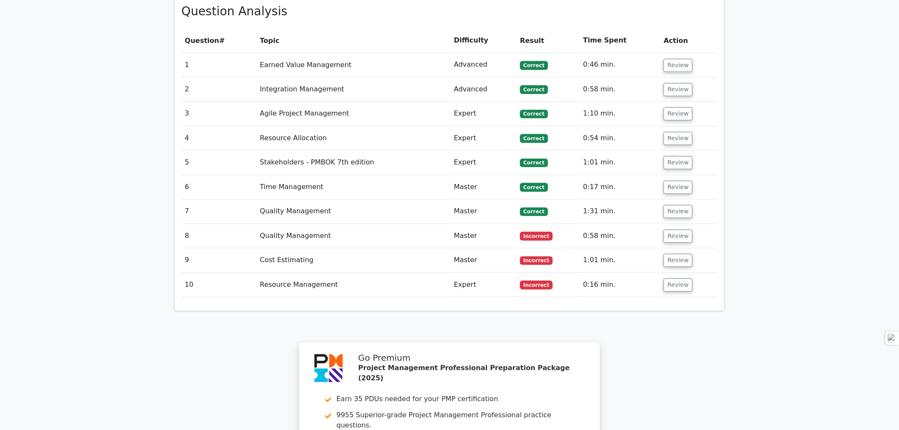
click at [672, 156] on button "Review" at bounding box center [678, 162] width 29 height 13
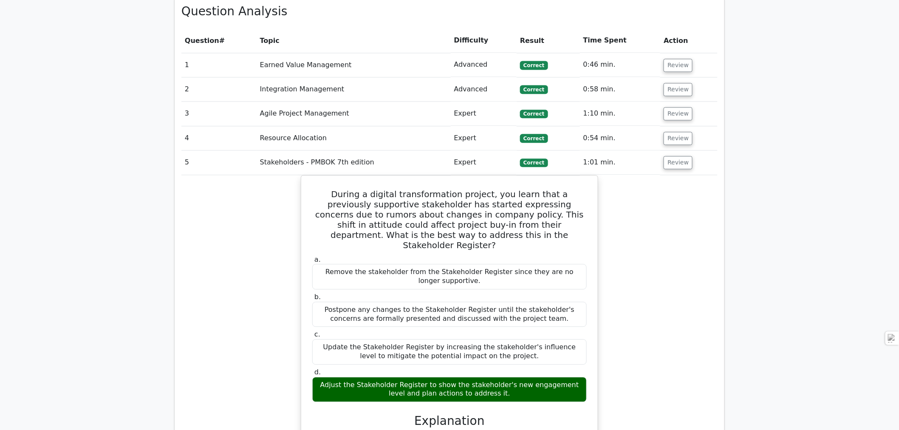
click at [676, 156] on button "Review" at bounding box center [678, 162] width 29 height 13
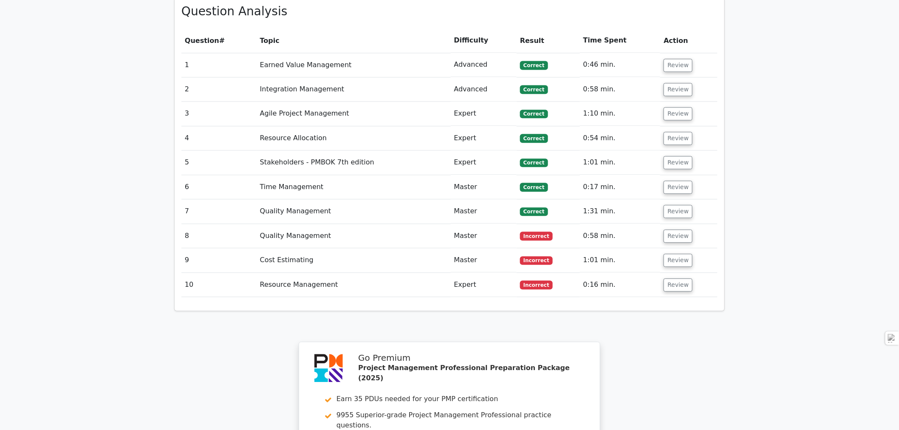
click at [666, 181] on button "Review" at bounding box center [678, 187] width 29 height 13
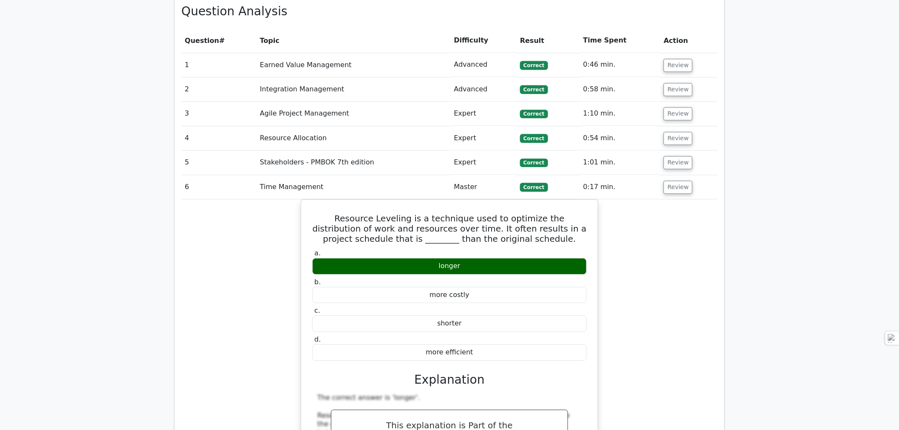
click at [673, 181] on button "Review" at bounding box center [678, 187] width 29 height 13
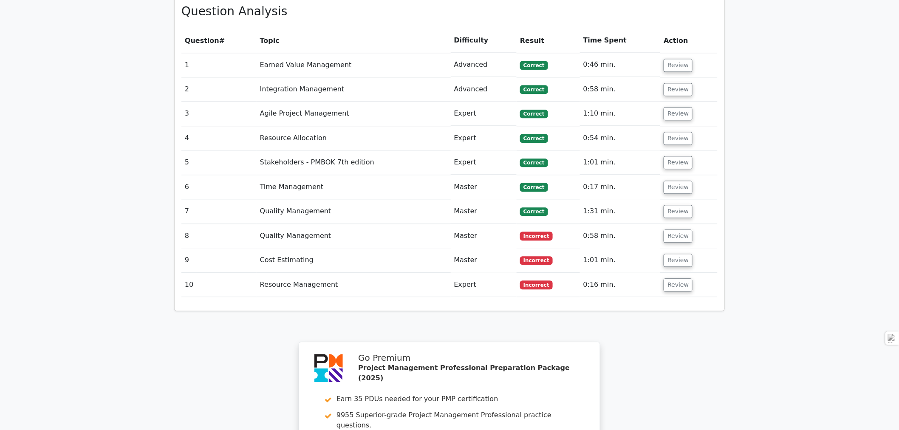
click at [678, 205] on button "Review" at bounding box center [678, 211] width 29 height 13
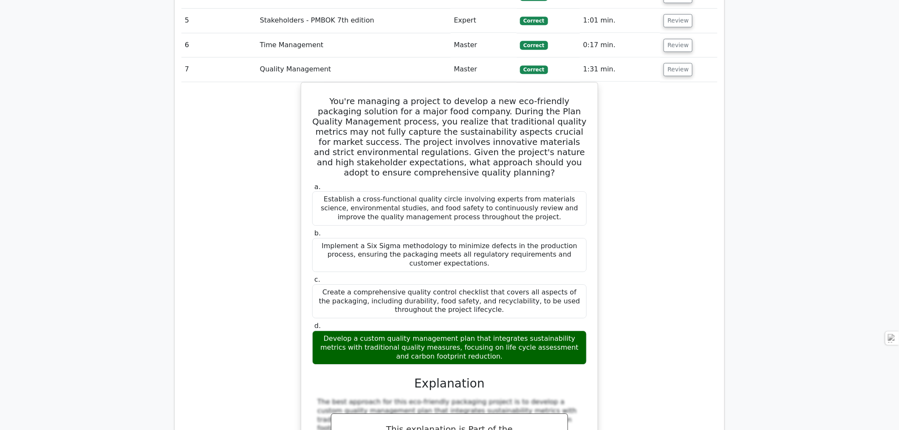
scroll to position [850, 0]
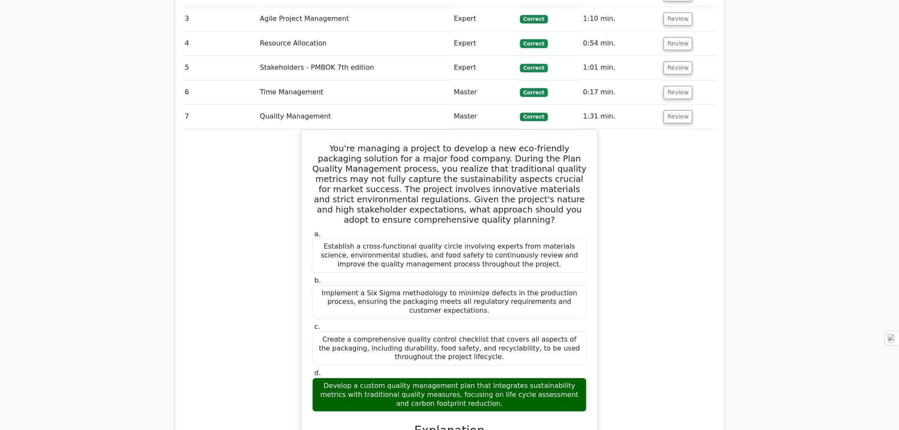
click at [672, 110] on button "Review" at bounding box center [678, 116] width 29 height 13
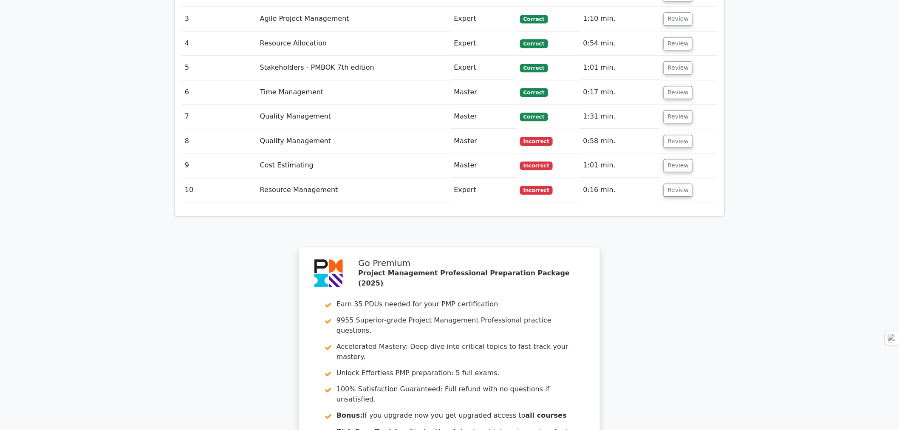
click at [676, 135] on button "Review" at bounding box center [678, 141] width 29 height 13
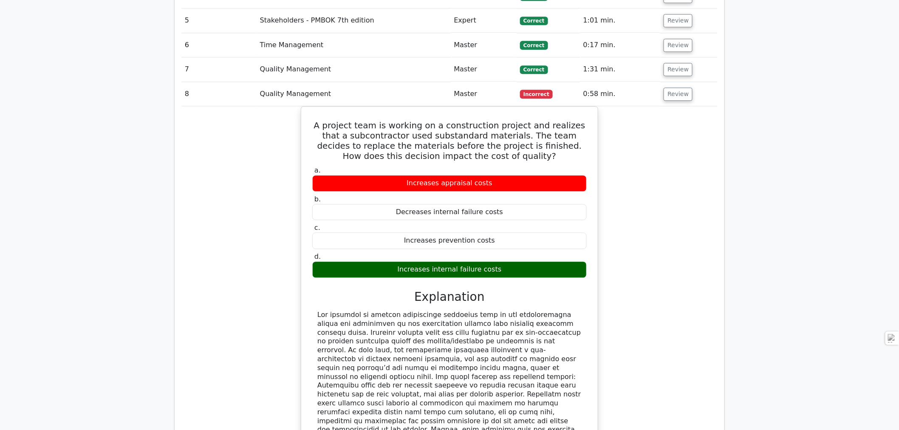
scroll to position [944, 0]
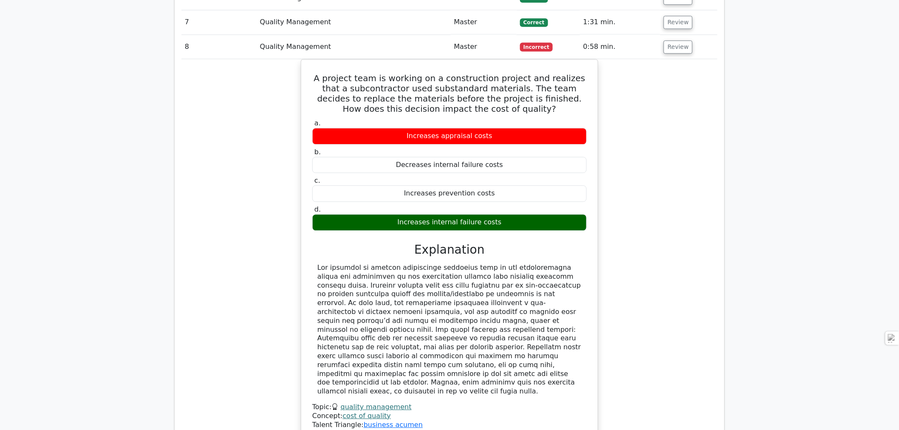
drag, startPoint x: 317, startPoint y: 33, endPoint x: 521, endPoint y: 181, distance: 252.0
click at [521, 181] on div "A project team is working on a construction project and realizes that a subcont…" at bounding box center [450, 249] width 290 height 373
copy div "A project team is working on a construction project and realizes that a subcont…"
click at [632, 192] on div "A project team is working on a construction project and realizes that a subcont…" at bounding box center [449, 254] width 536 height 391
click at [669, 40] on button "Review" at bounding box center [678, 46] width 29 height 13
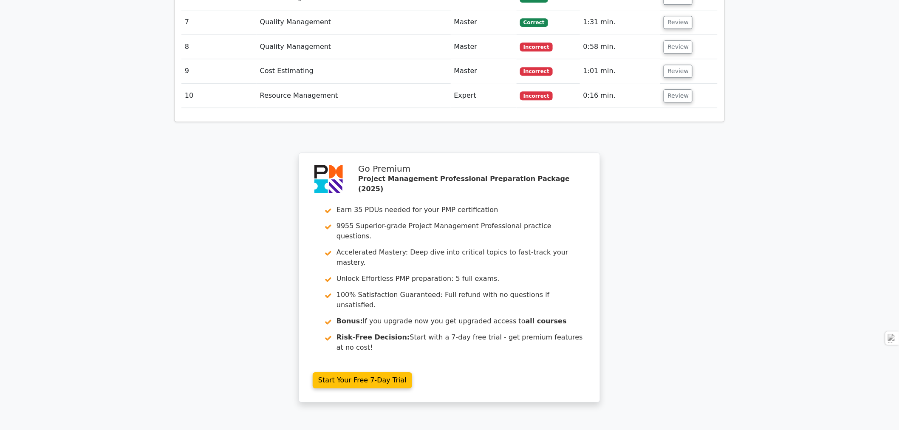
click at [669, 65] on button "Review" at bounding box center [678, 71] width 29 height 13
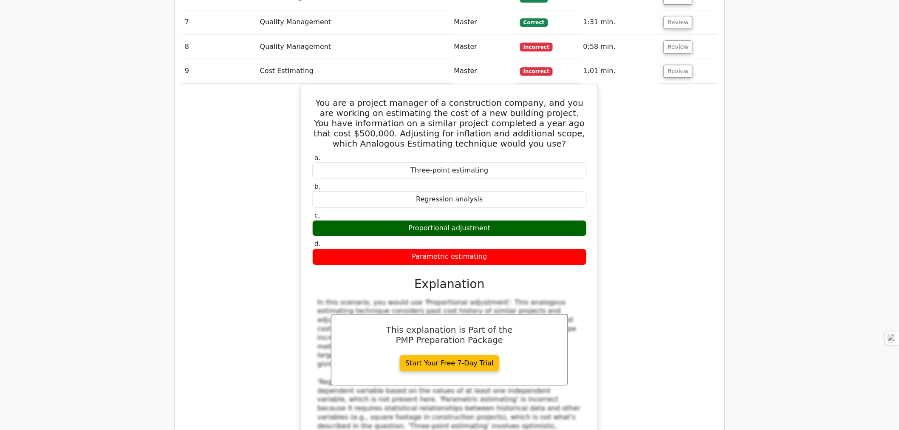
drag, startPoint x: 322, startPoint y: 60, endPoint x: 500, endPoint y: 214, distance: 235.0
click at [500, 214] on div "You are a project manager of a construction company, and you are working on est…" at bounding box center [450, 288] width 290 height 401
copy div "You are a project manager of a construction company, and you are working on est…"
click at [679, 65] on button "Review" at bounding box center [678, 71] width 29 height 13
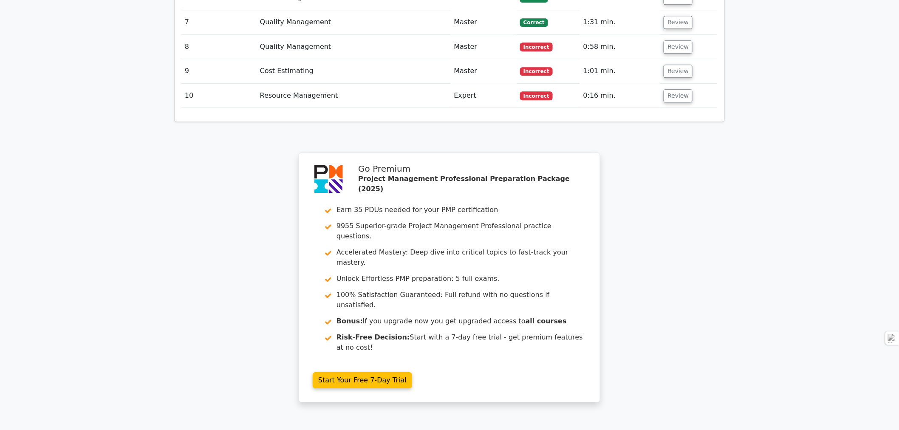
click at [672, 89] on button "Review" at bounding box center [678, 95] width 29 height 13
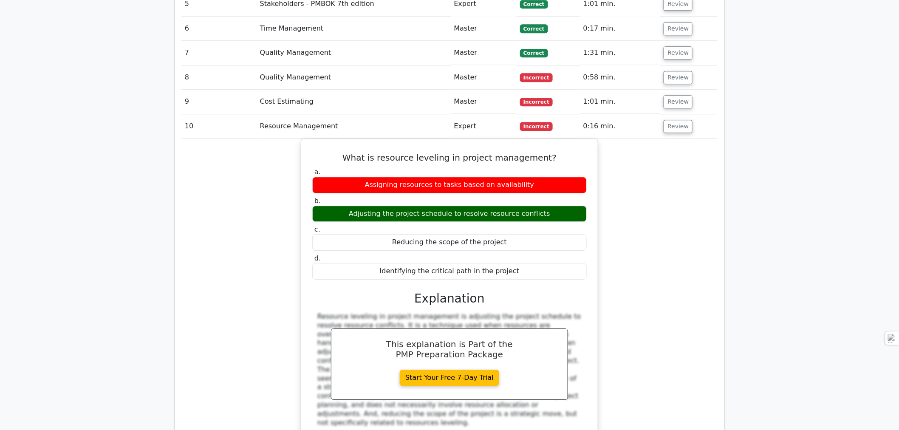
scroll to position [897, 0]
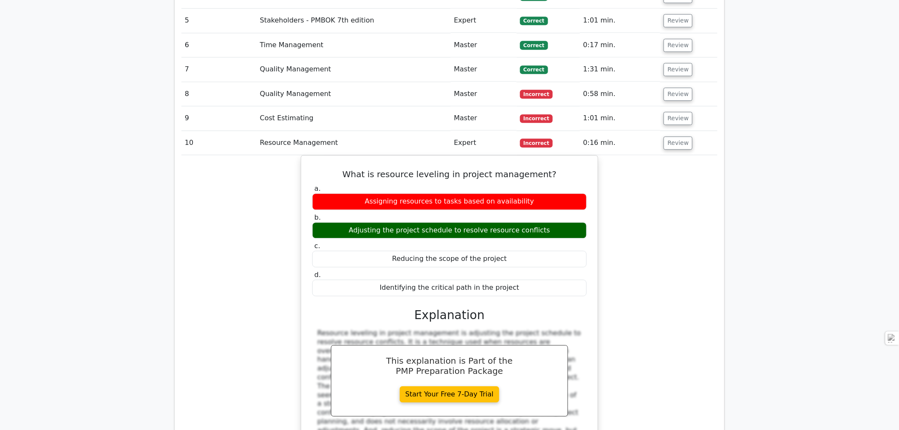
drag, startPoint x: 354, startPoint y: 130, endPoint x: 543, endPoint y: 249, distance: 223.3
click at [543, 249] on div "What is resource leveling in project management? a. Assigning resources to task…" at bounding box center [450, 317] width 290 height 316
copy div "What is resource leveling in project management? a. Assigning resources to task…"
click at [672, 136] on button "Review" at bounding box center [678, 142] width 29 height 13
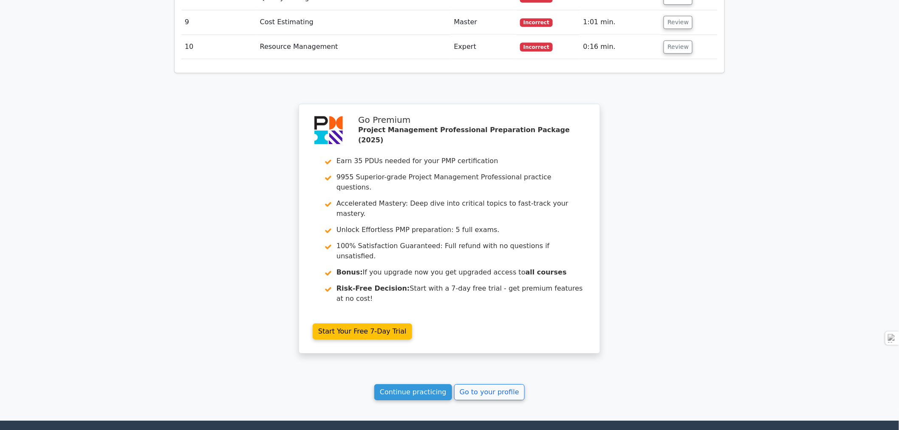
scroll to position [1004, 0]
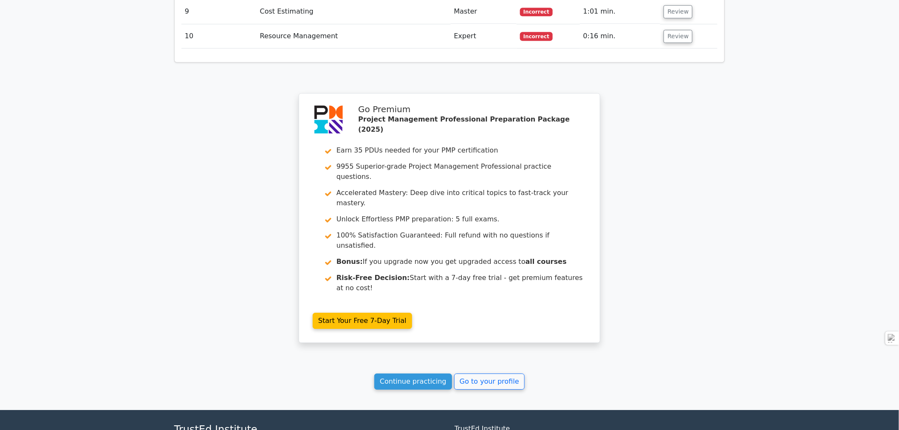
click at [414, 374] on link "Continue practicing" at bounding box center [413, 382] width 78 height 16
